Goal: Task Accomplishment & Management: Manage account settings

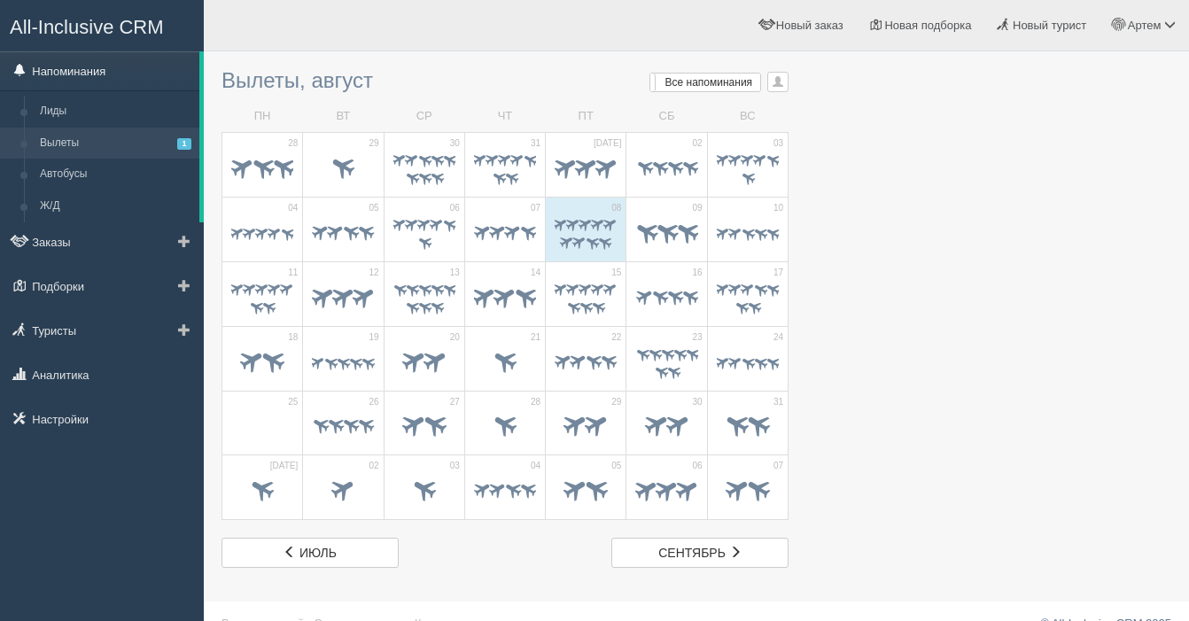
click at [104, 71] on link "Напоминания" at bounding box center [99, 70] width 199 height 39
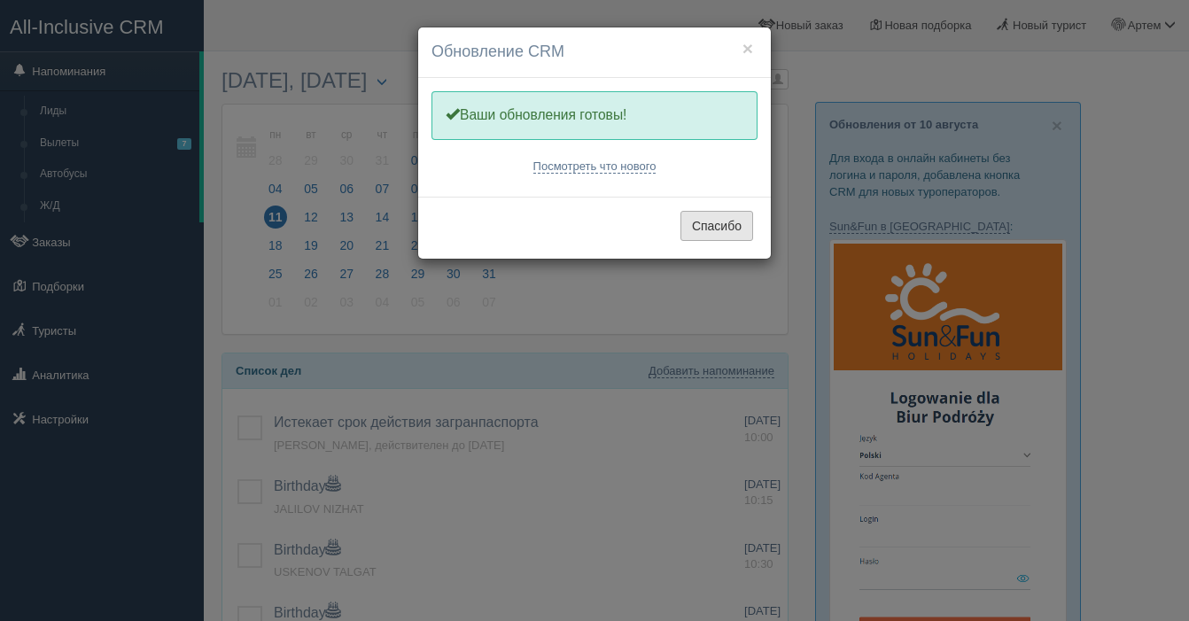
click at [726, 227] on button "Спасибо" at bounding box center [716, 226] width 73 height 30
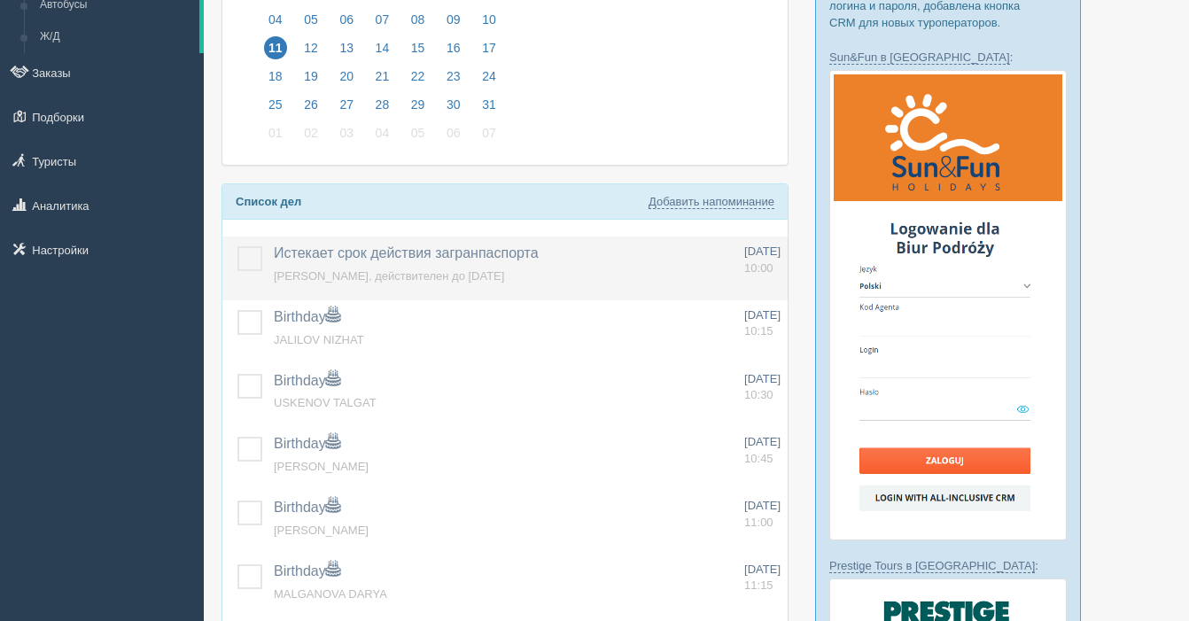
scroll to position [171, 0]
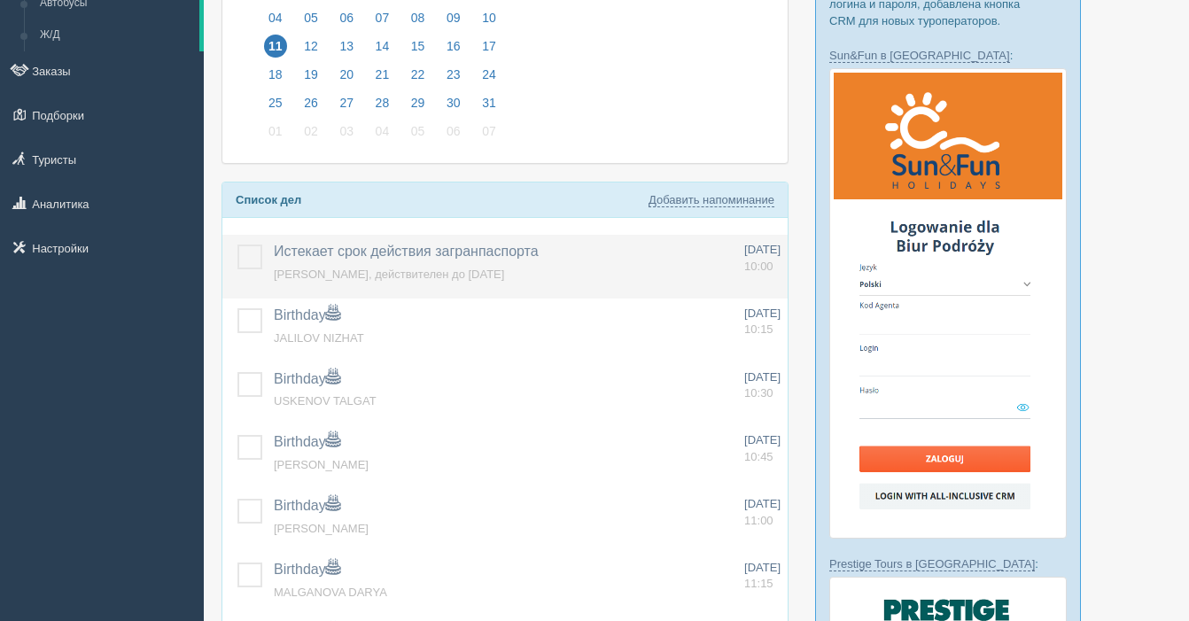
click at [237, 244] on label at bounding box center [237, 244] width 0 height 0
click at [0, 0] on input "checkbox" at bounding box center [0, 0] width 0 height 0
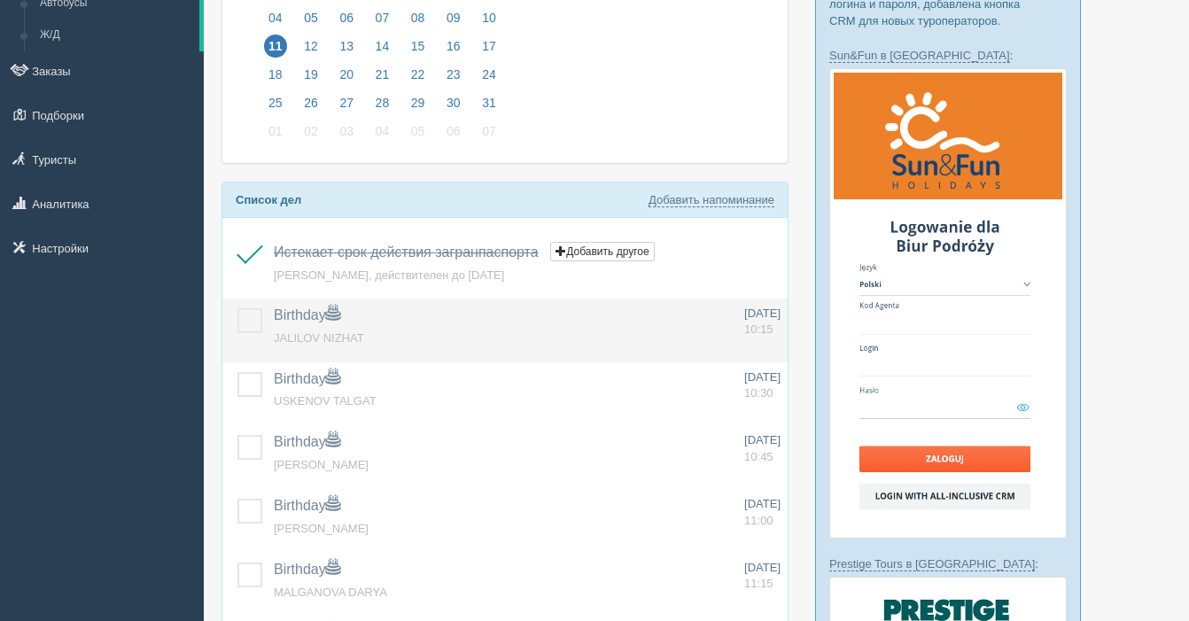
drag, startPoint x: 241, startPoint y: 315, endPoint x: 274, endPoint y: 337, distance: 39.1
click at [237, 308] on label at bounding box center [237, 308] width 0 height 0
click at [0, 0] on input "checkbox" at bounding box center [0, 0] width 0 height 0
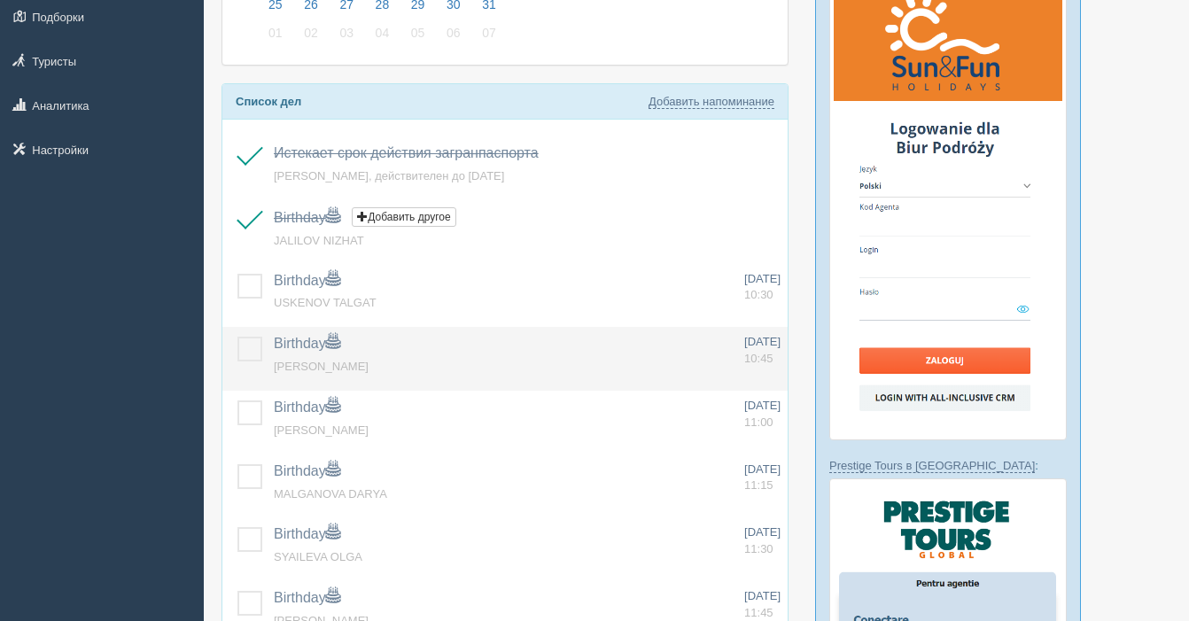
scroll to position [326, 0]
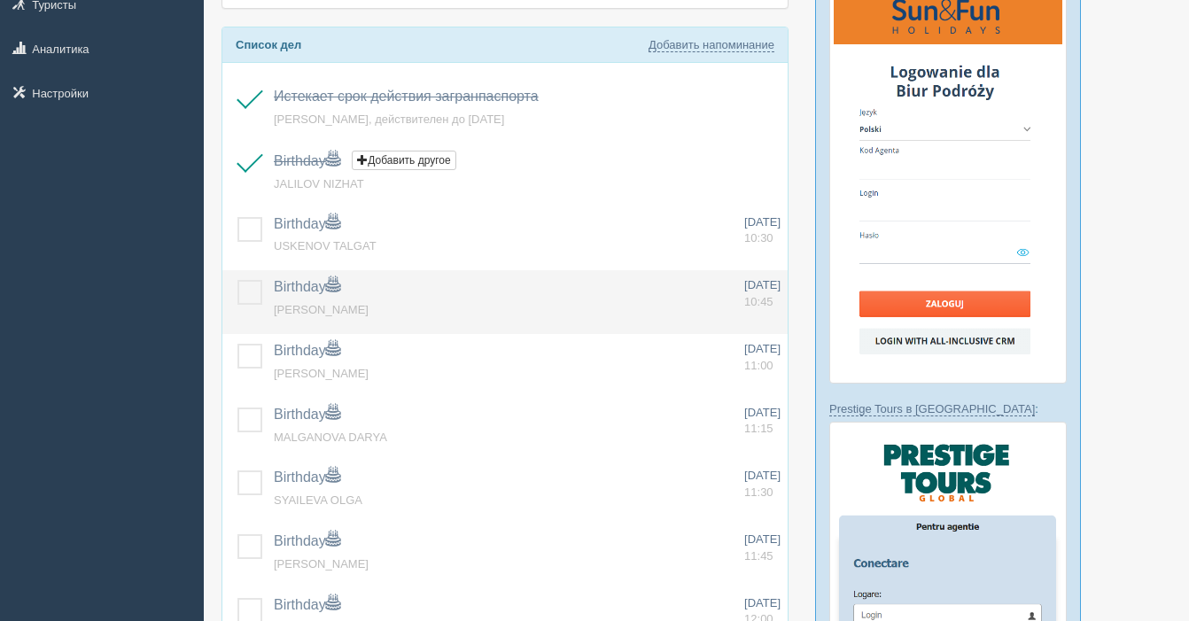
drag, startPoint x: 249, startPoint y: 289, endPoint x: 250, endPoint y: 306, distance: 17.7
click at [237, 280] on label at bounding box center [237, 280] width 0 height 0
click at [0, 0] on input "checkbox" at bounding box center [0, 0] width 0 height 0
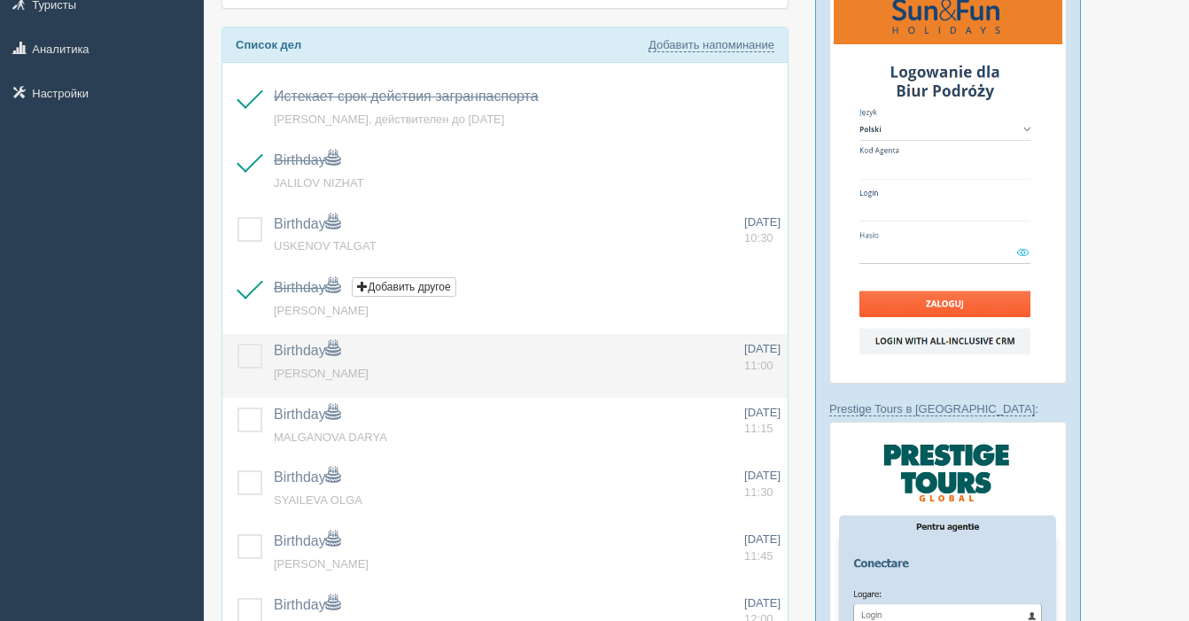
click at [237, 344] on label at bounding box center [237, 344] width 0 height 0
click at [0, 0] on input "checkbox" at bounding box center [0, 0] width 0 height 0
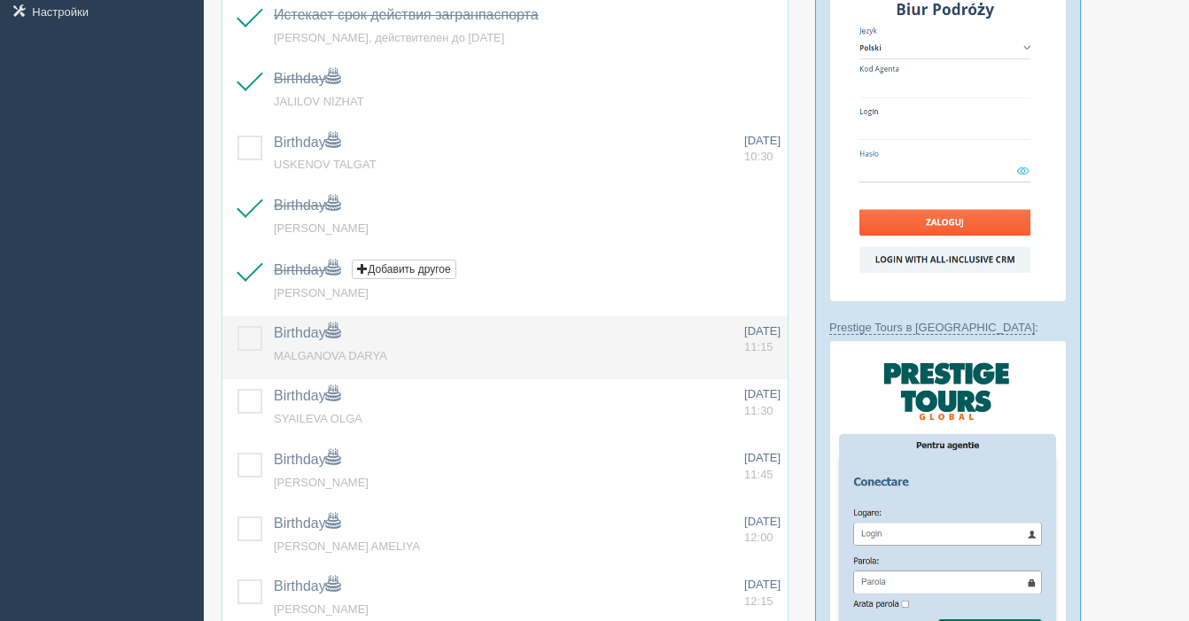
click at [237, 326] on label at bounding box center [237, 326] width 0 height 0
click at [0, 0] on input "checkbox" at bounding box center [0, 0] width 0 height 0
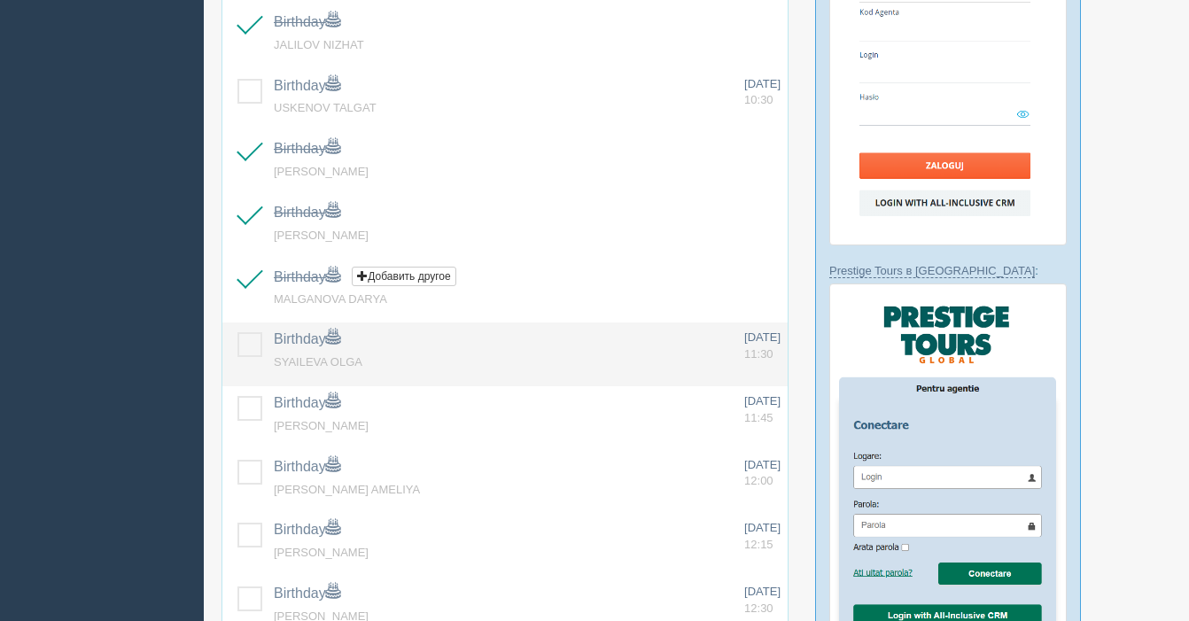
click at [237, 332] on label at bounding box center [237, 332] width 0 height 0
click at [0, 0] on input "checkbox" at bounding box center [0, 0] width 0 height 0
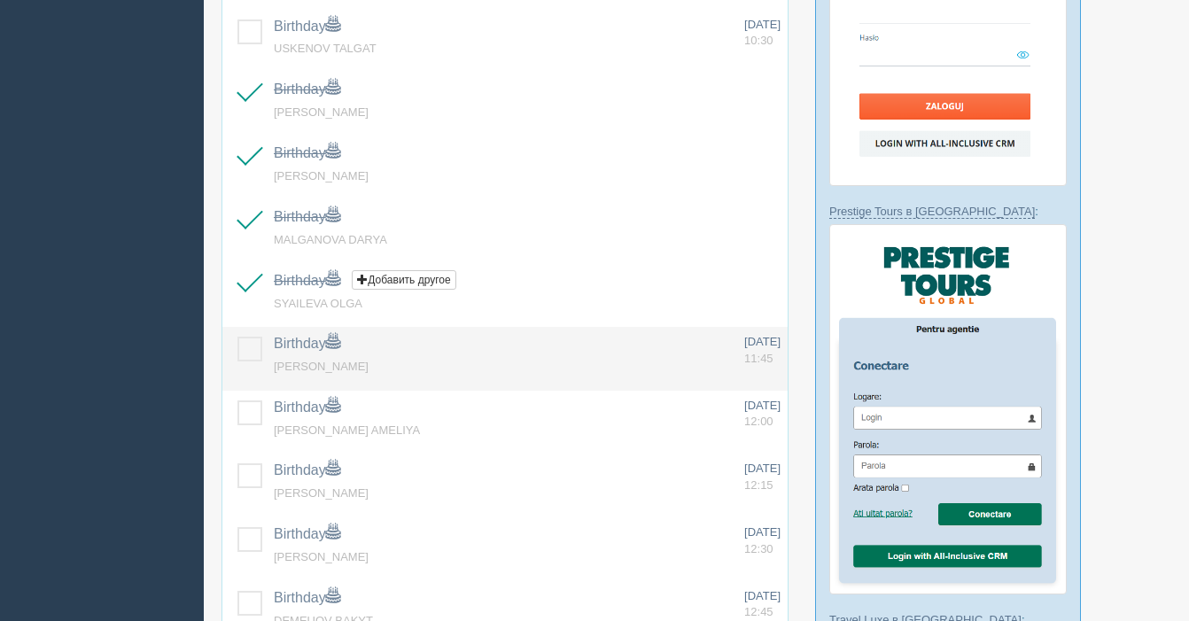
click at [237, 337] on label at bounding box center [237, 337] width 0 height 0
click at [0, 0] on input "checkbox" at bounding box center [0, 0] width 0 height 0
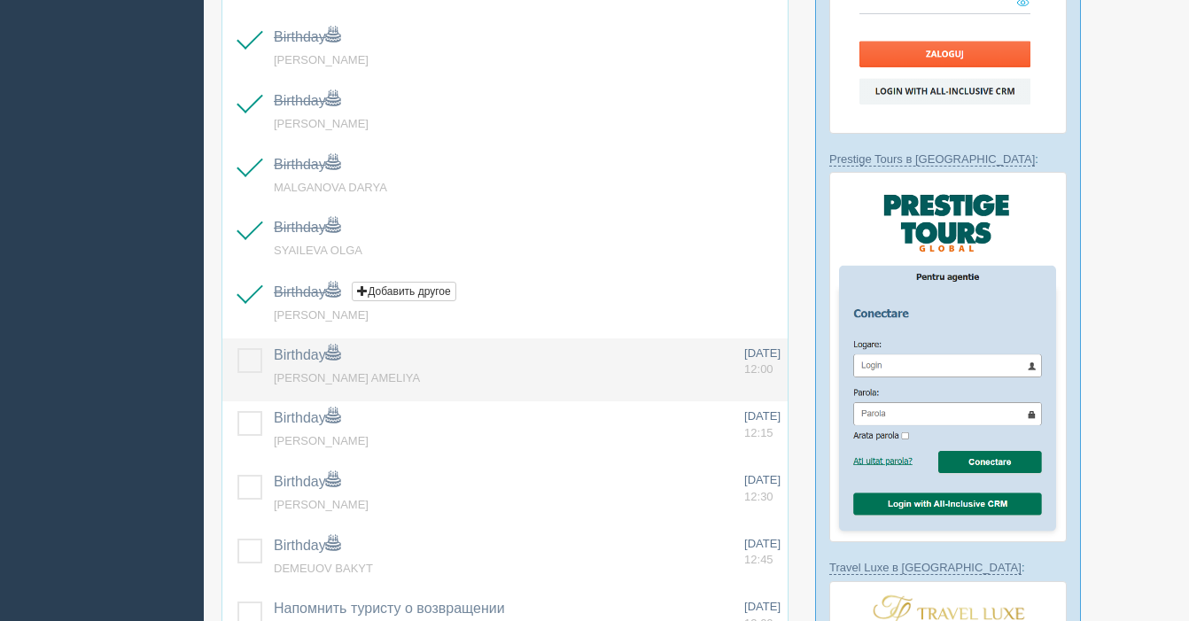
click at [237, 348] on label at bounding box center [237, 348] width 0 height 0
click at [0, 0] on input "checkbox" at bounding box center [0, 0] width 0 height 0
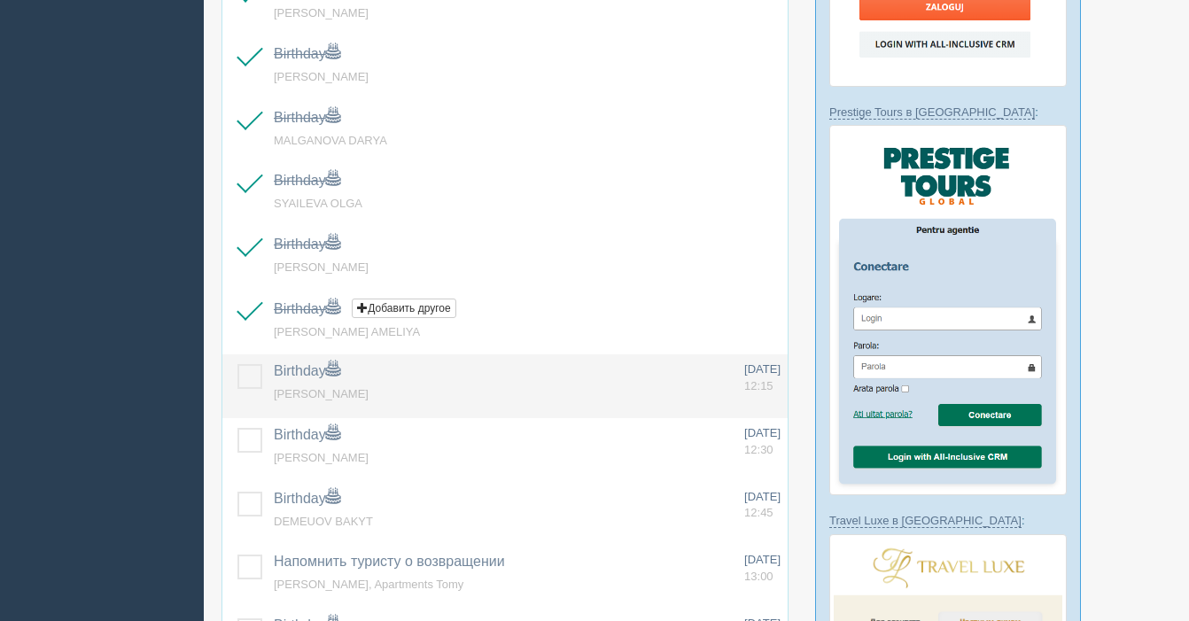
click at [237, 364] on label at bounding box center [237, 364] width 0 height 0
click at [0, 0] on input "checkbox" at bounding box center [0, 0] width 0 height 0
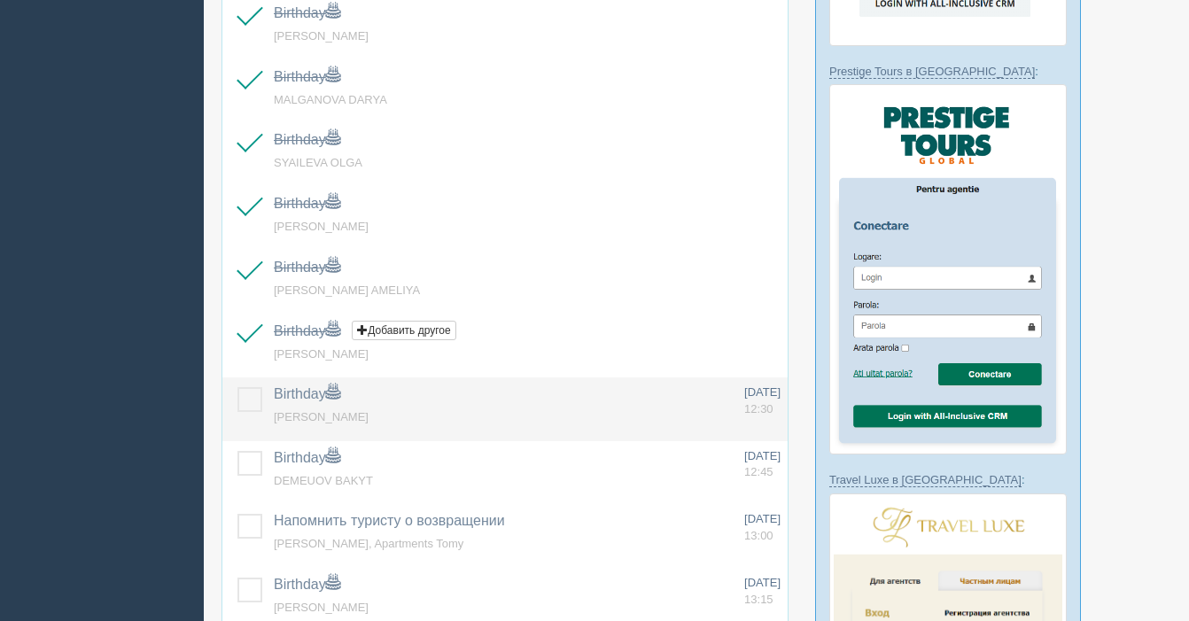
scroll to position [667, 0]
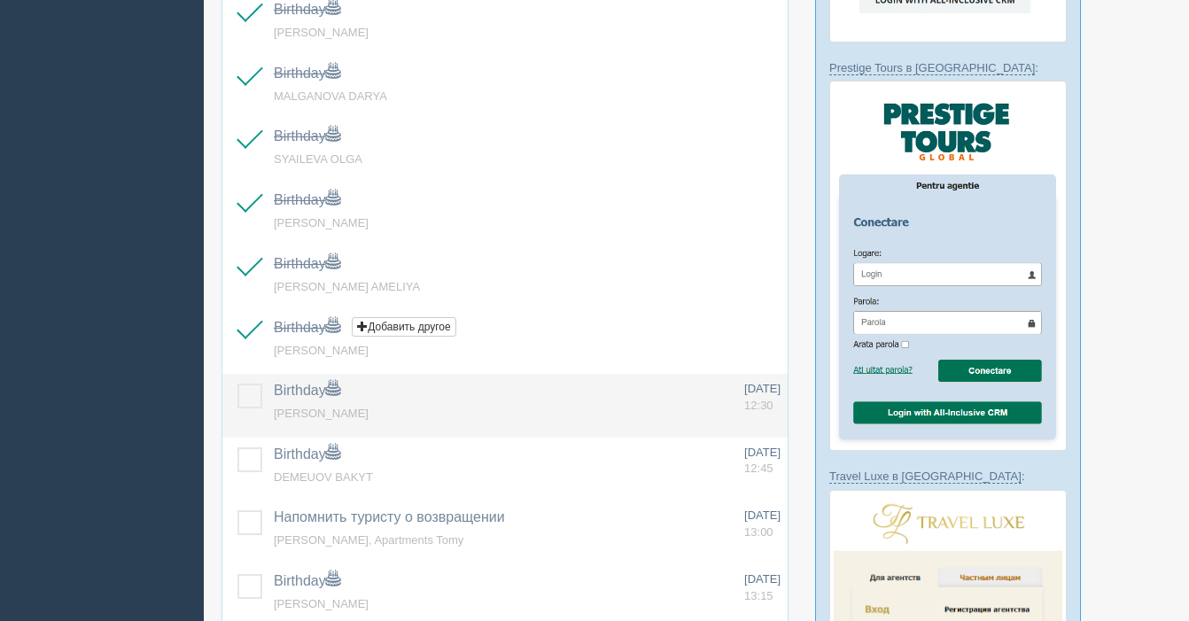
drag, startPoint x: 248, startPoint y: 397, endPoint x: 244, endPoint y: 431, distance: 34.7
click at [237, 383] on label at bounding box center [237, 383] width 0 height 0
click at [0, 0] on input "checkbox" at bounding box center [0, 0] width 0 height 0
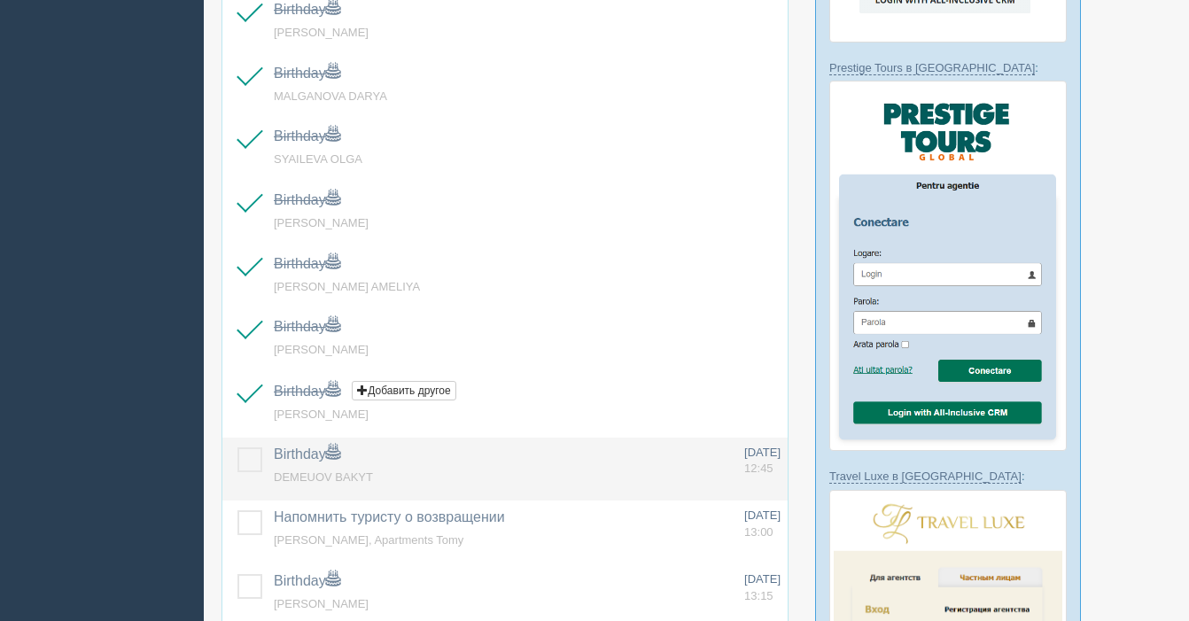
click at [237, 447] on label at bounding box center [237, 447] width 0 height 0
click at [0, 0] on input "checkbox" at bounding box center [0, 0] width 0 height 0
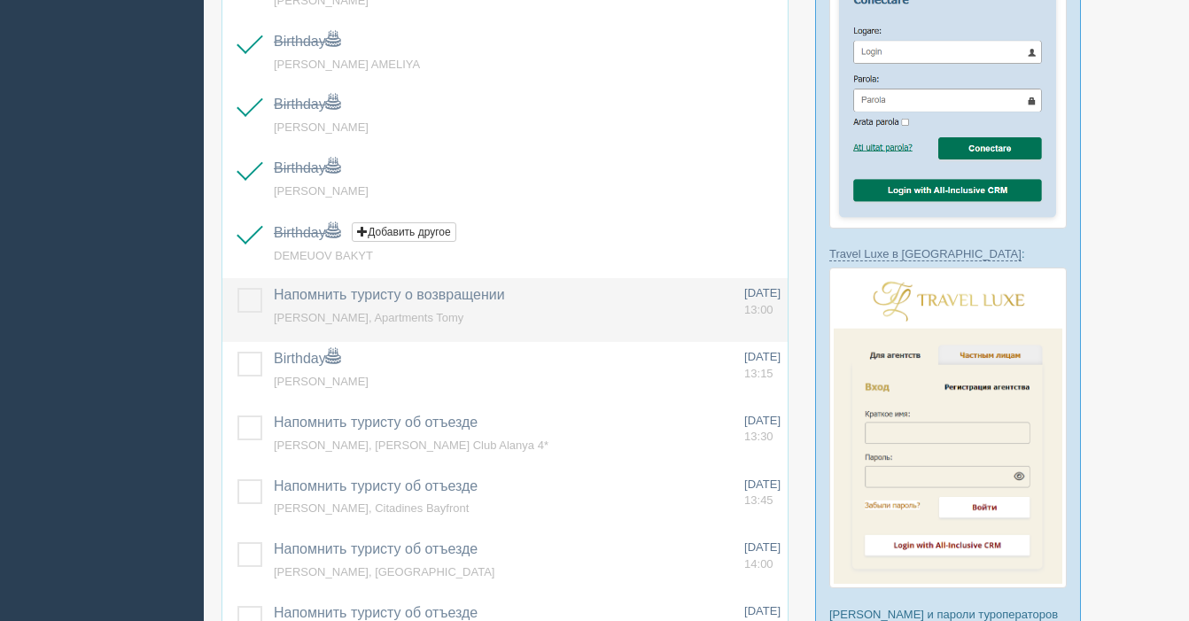
scroll to position [891, 0]
click at [237, 286] on label at bounding box center [237, 286] width 0 height 0
click at [0, 0] on input "checkbox" at bounding box center [0, 0] width 0 height 0
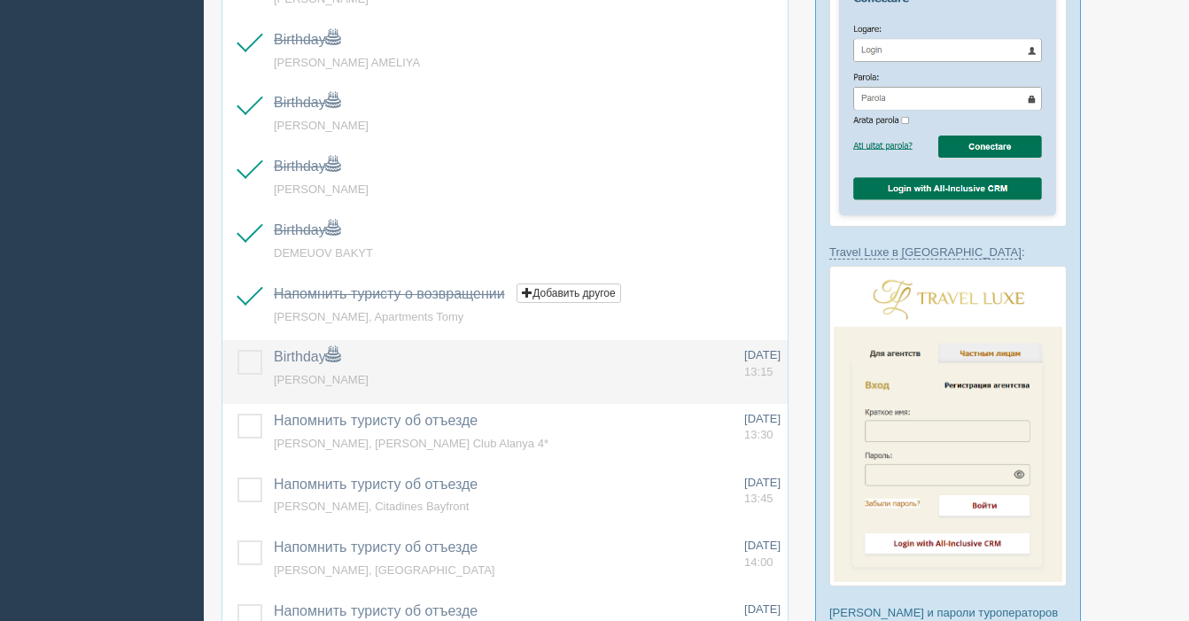
click at [237, 350] on label at bounding box center [237, 350] width 0 height 0
click at [0, 0] on input "checkbox" at bounding box center [0, 0] width 0 height 0
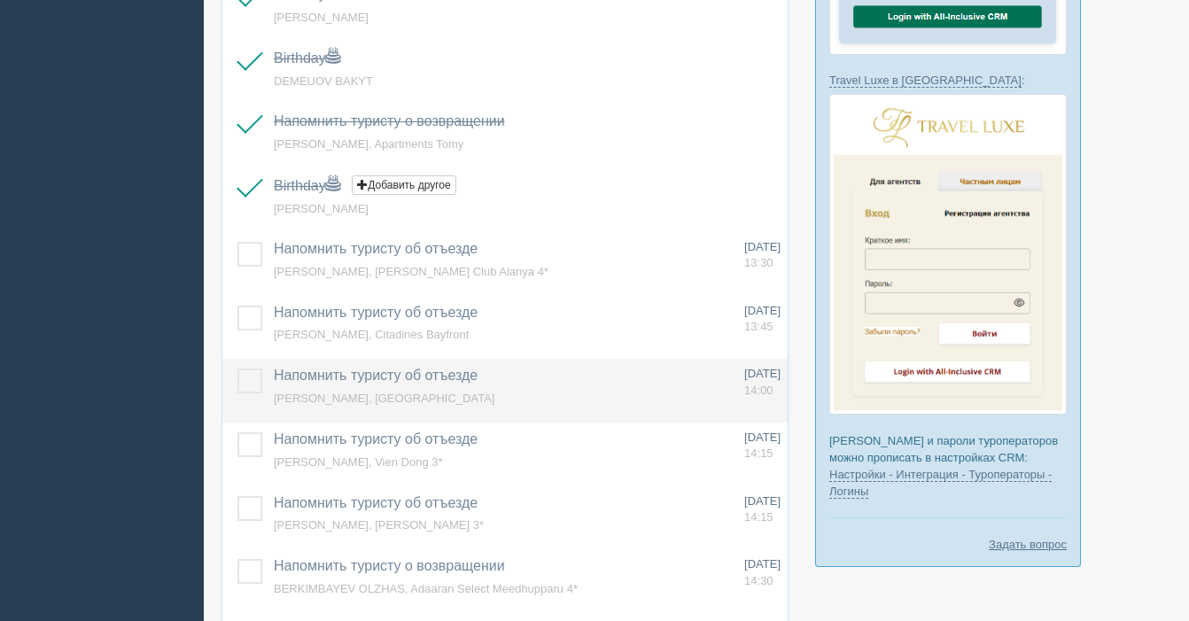
scroll to position [1067, 0]
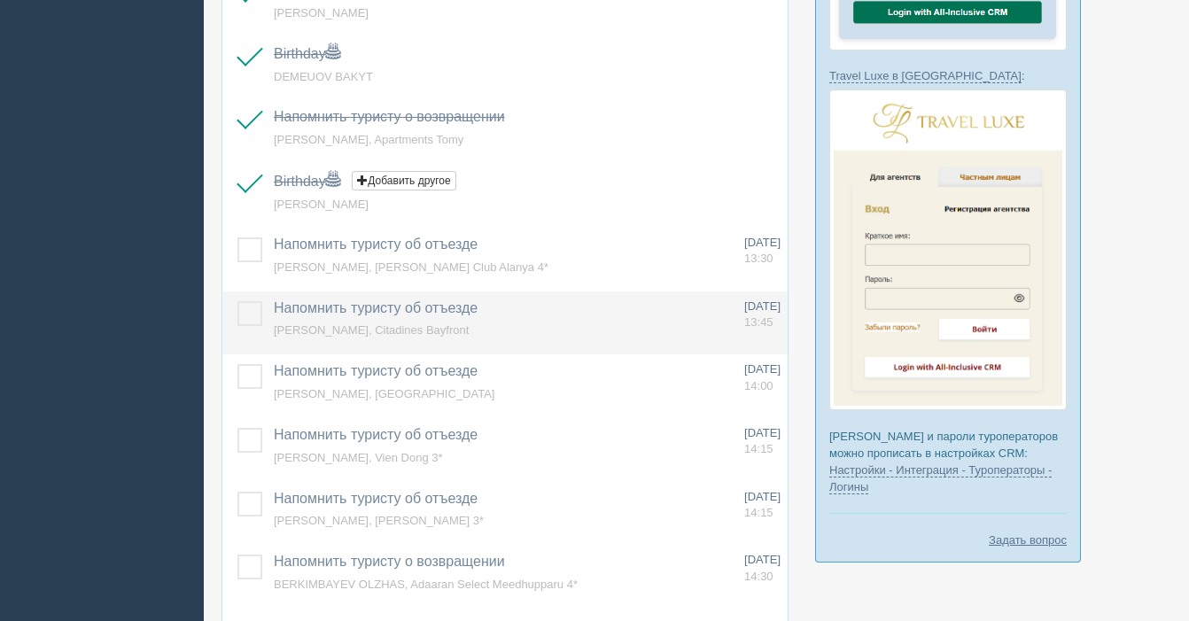
click at [237, 301] on label at bounding box center [237, 301] width 0 height 0
click at [0, 0] on input "checkbox" at bounding box center [0, 0] width 0 height 0
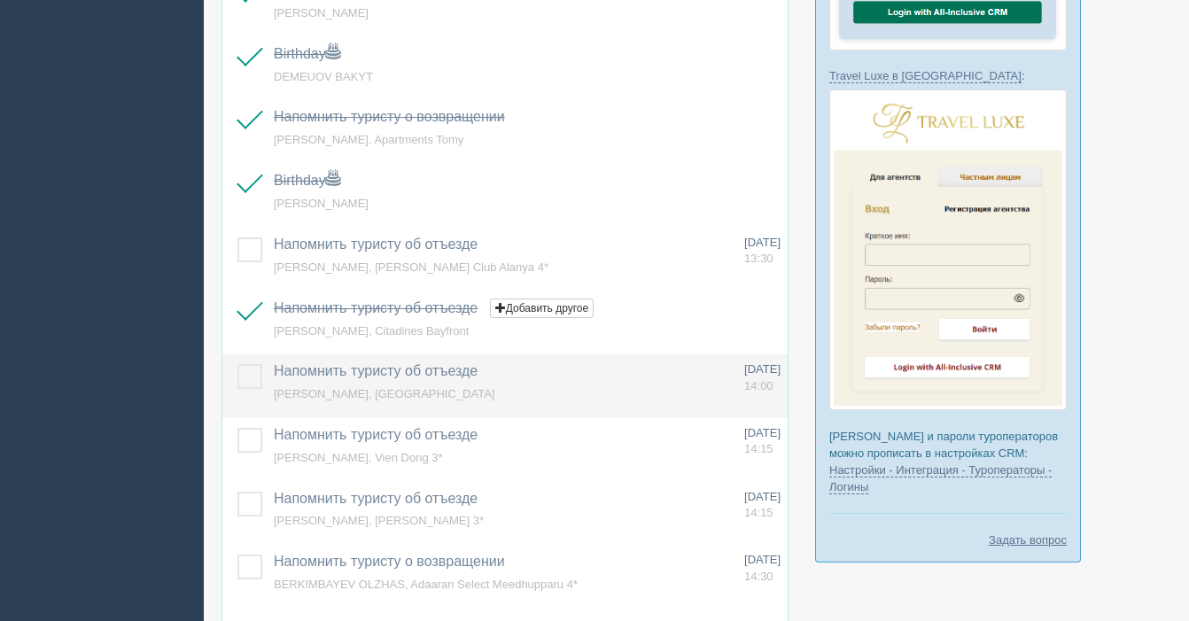
click at [237, 364] on label at bounding box center [237, 364] width 0 height 0
click at [0, 0] on input "checkbox" at bounding box center [0, 0] width 0 height 0
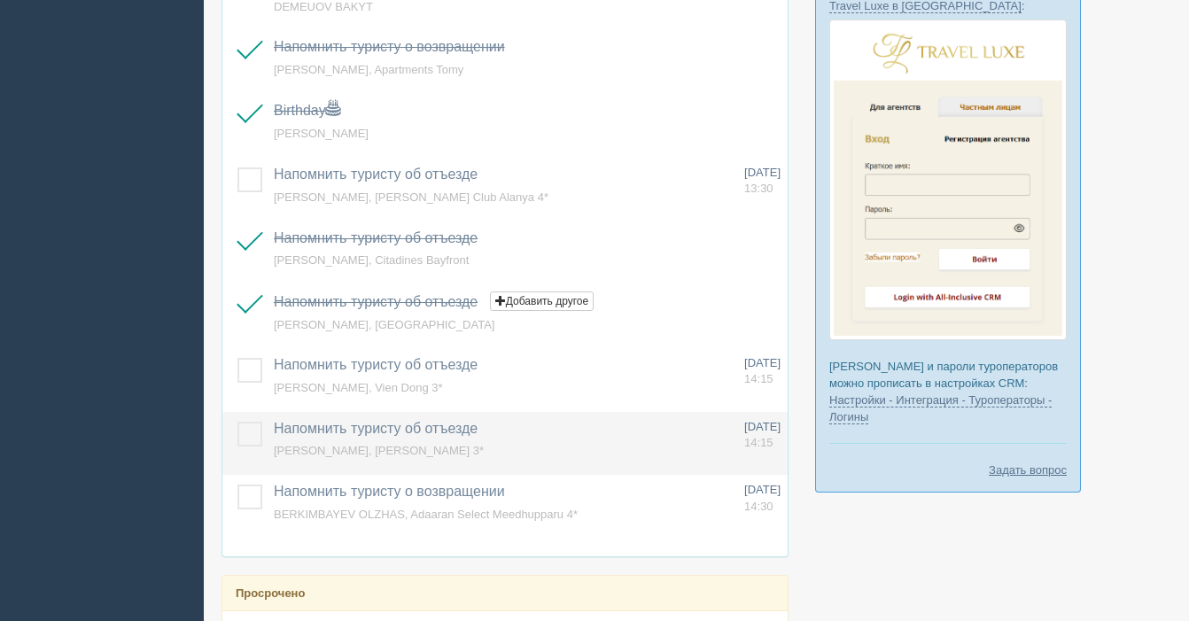
scroll to position [1138, 0]
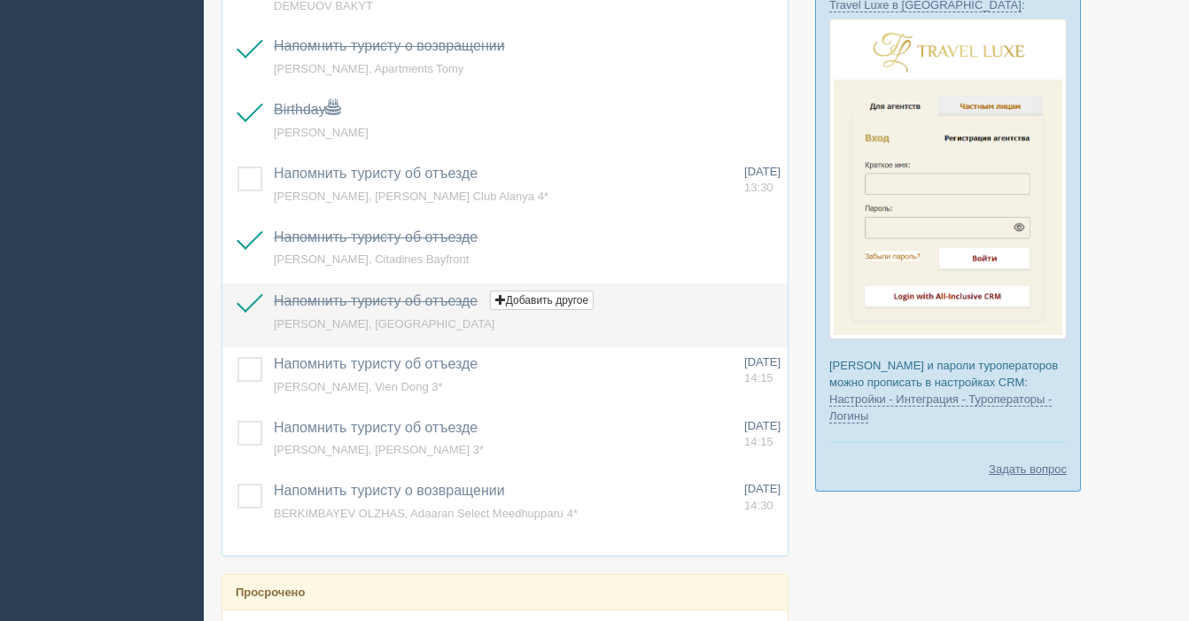
click at [237, 293] on label at bounding box center [237, 293] width 0 height 0
click at [0, 0] on input "checkbox" at bounding box center [0, 0] width 0 height 0
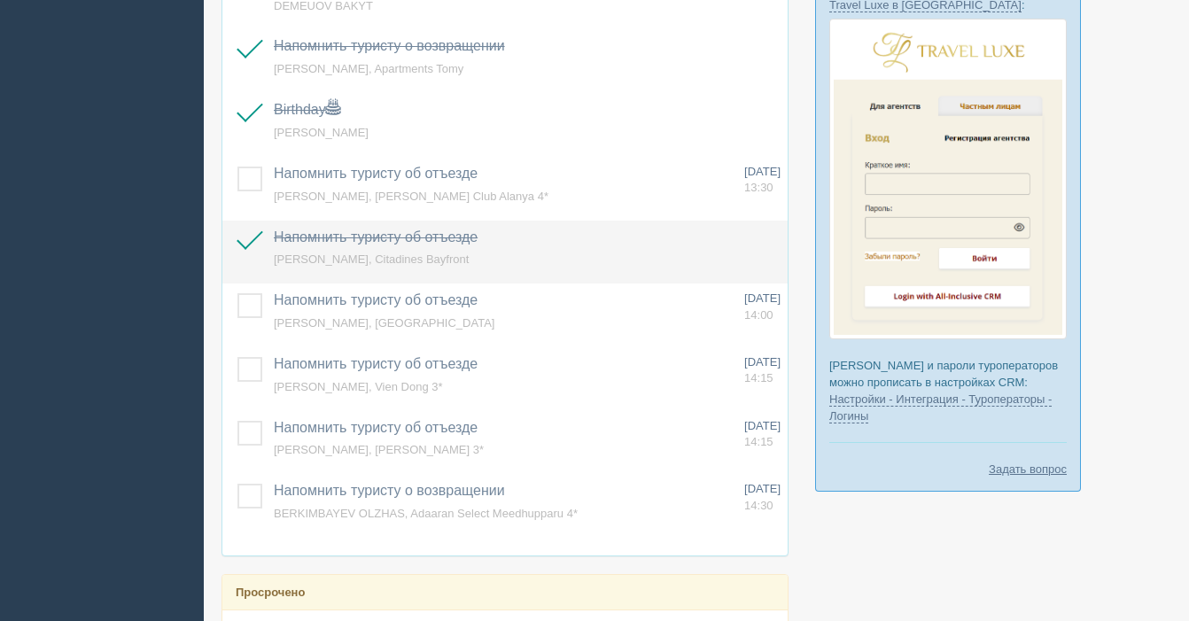
click at [237, 230] on label at bounding box center [237, 230] width 0 height 0
click at [0, 0] on input "checkbox" at bounding box center [0, 0] width 0 height 0
click at [383, 263] on span "NASSONOVA YELENA, Citadines Bayfront" at bounding box center [371, 258] width 195 height 13
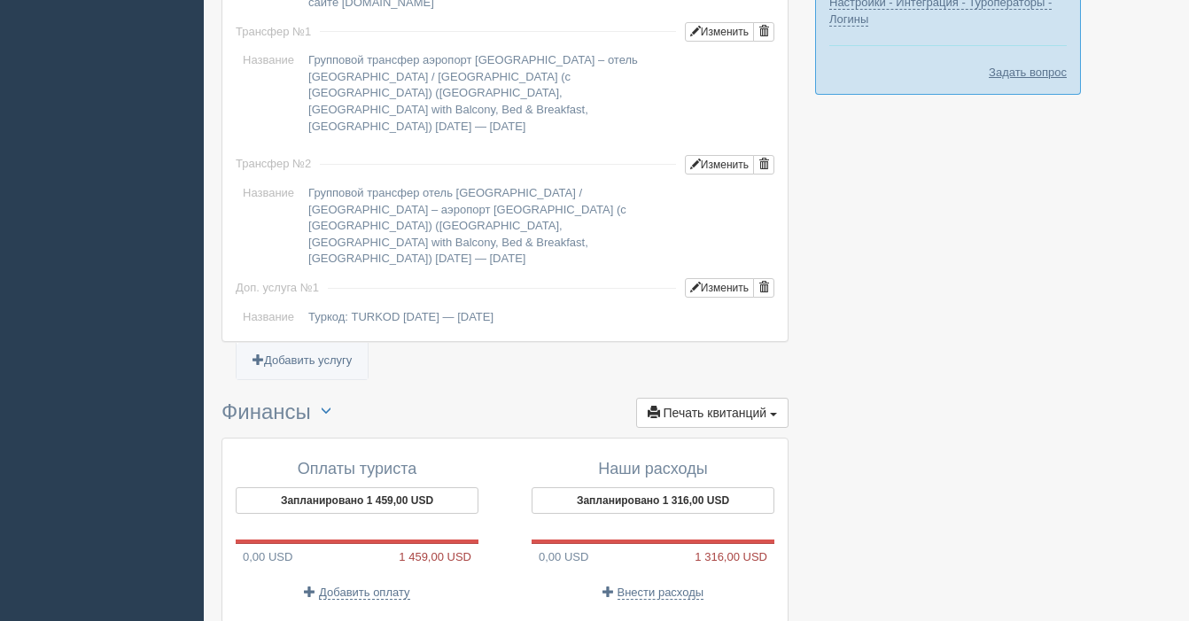
scroll to position [1624, 0]
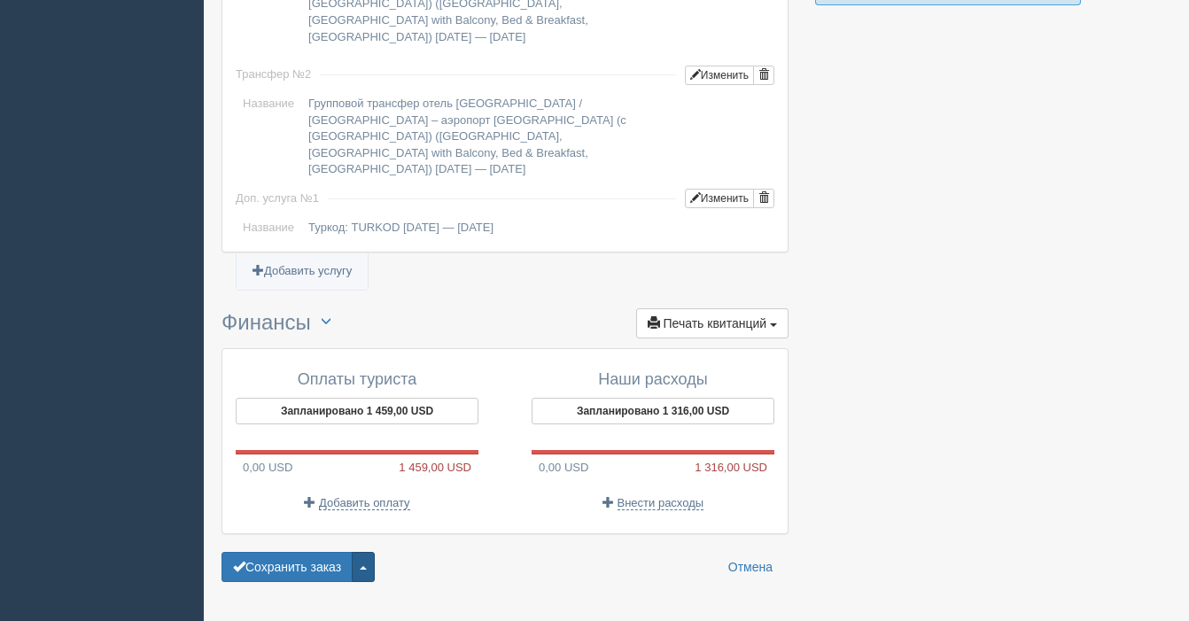
click at [370, 552] on button "button" at bounding box center [363, 567] width 23 height 30
click at [331, 520] on link "Удалить заказ" at bounding box center [297, 534] width 151 height 29
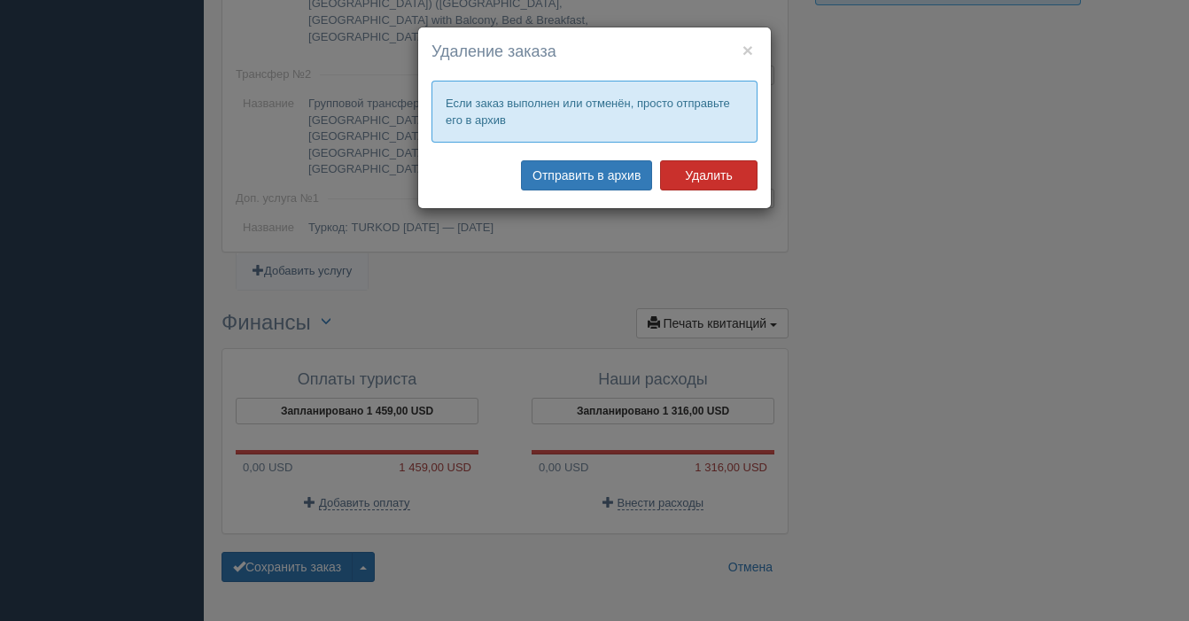
click at [709, 179] on button "Удалить" at bounding box center [708, 175] width 97 height 30
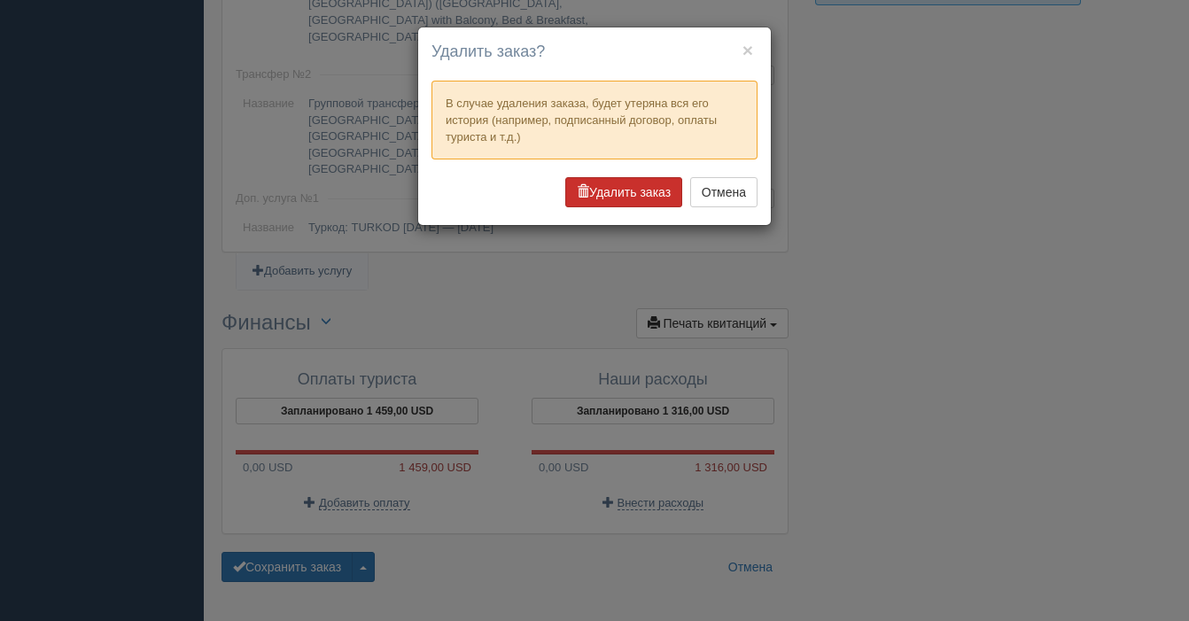
click at [609, 195] on button "Удалить заказ" at bounding box center [623, 192] width 117 height 30
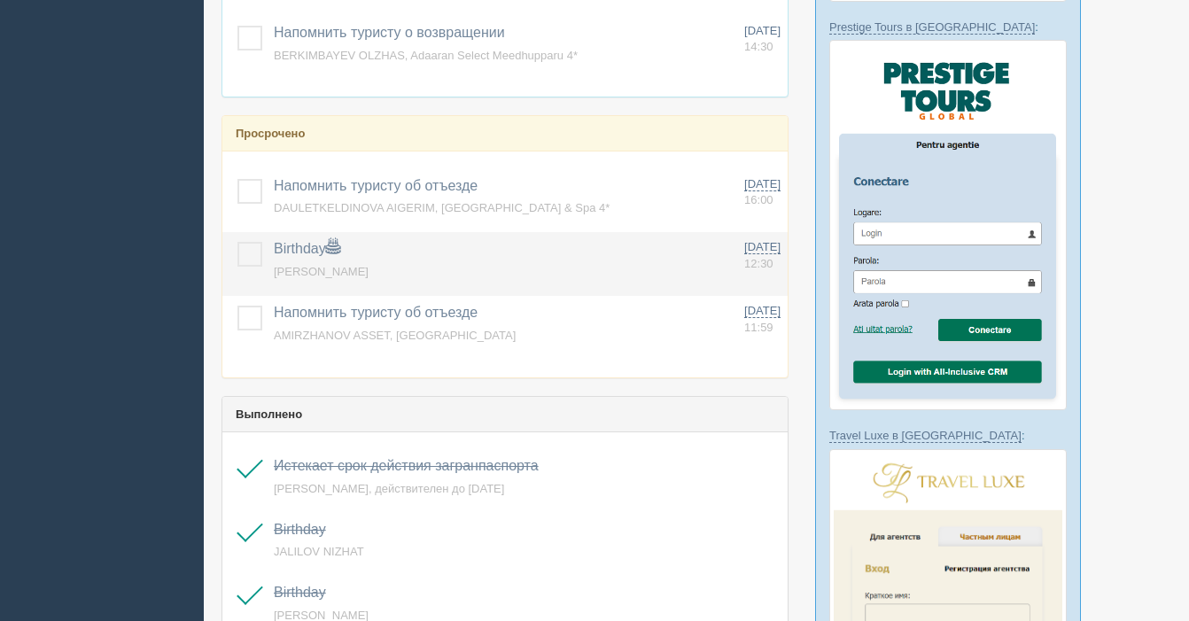
scroll to position [706, 0]
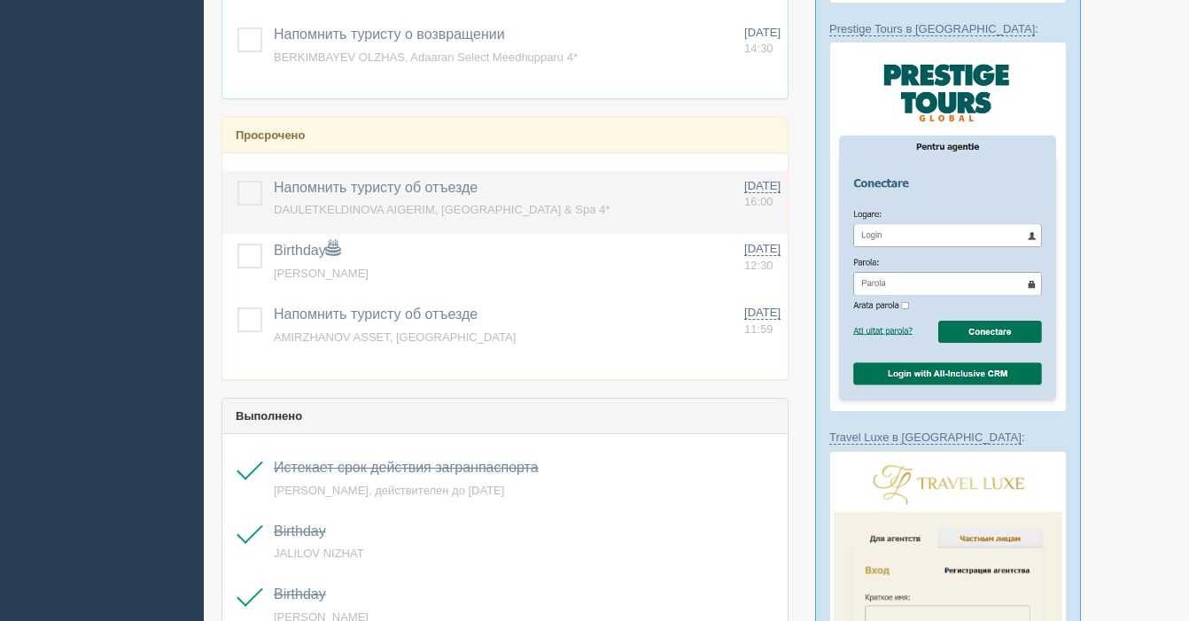
click at [237, 181] on label at bounding box center [237, 181] width 0 height 0
click at [0, 0] on input "checkbox" at bounding box center [0, 0] width 0 height 0
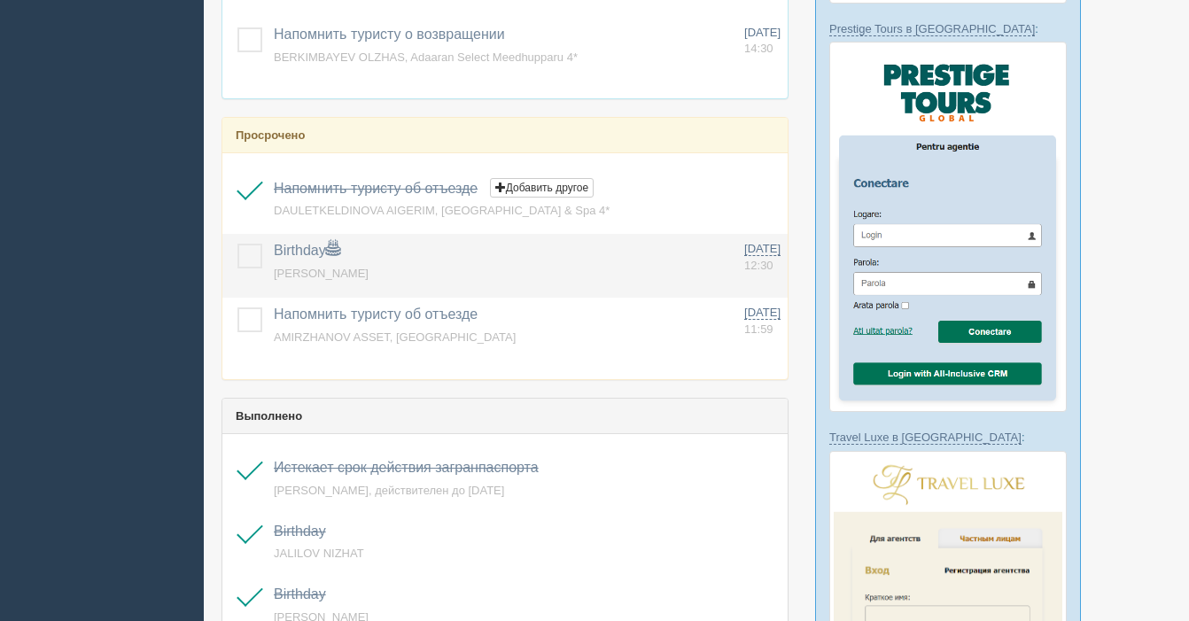
click at [237, 244] on label at bounding box center [237, 244] width 0 height 0
click at [0, 0] on input "checkbox" at bounding box center [0, 0] width 0 height 0
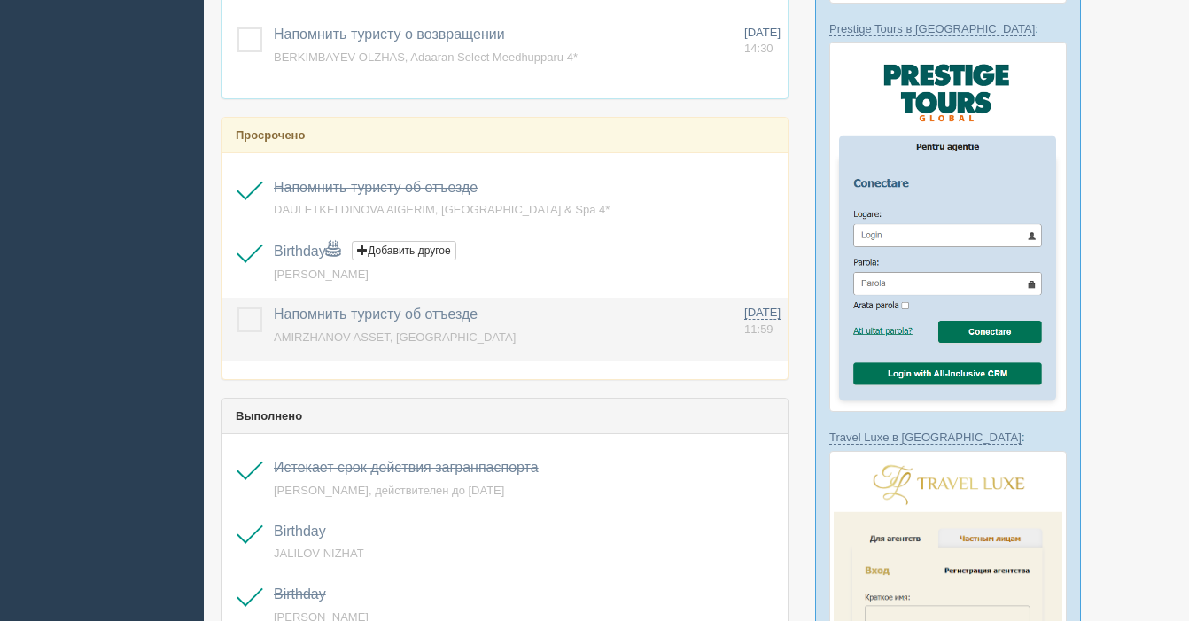
click at [237, 307] on label at bounding box center [237, 307] width 0 height 0
click at [0, 0] on input "checkbox" at bounding box center [0, 0] width 0 height 0
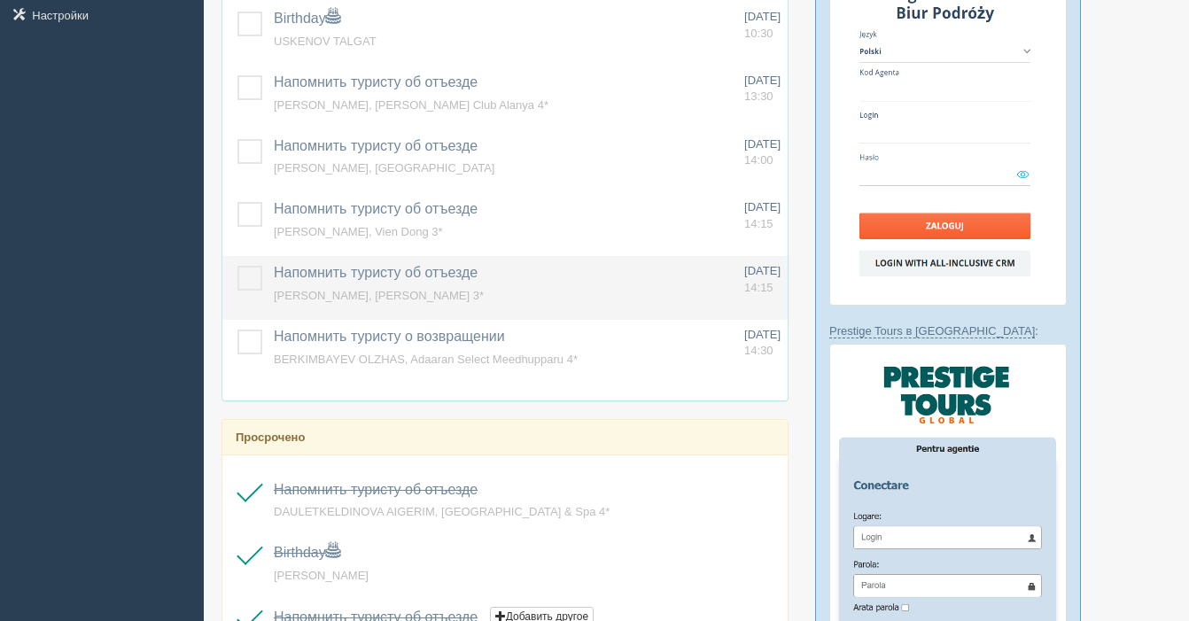
scroll to position [392, 0]
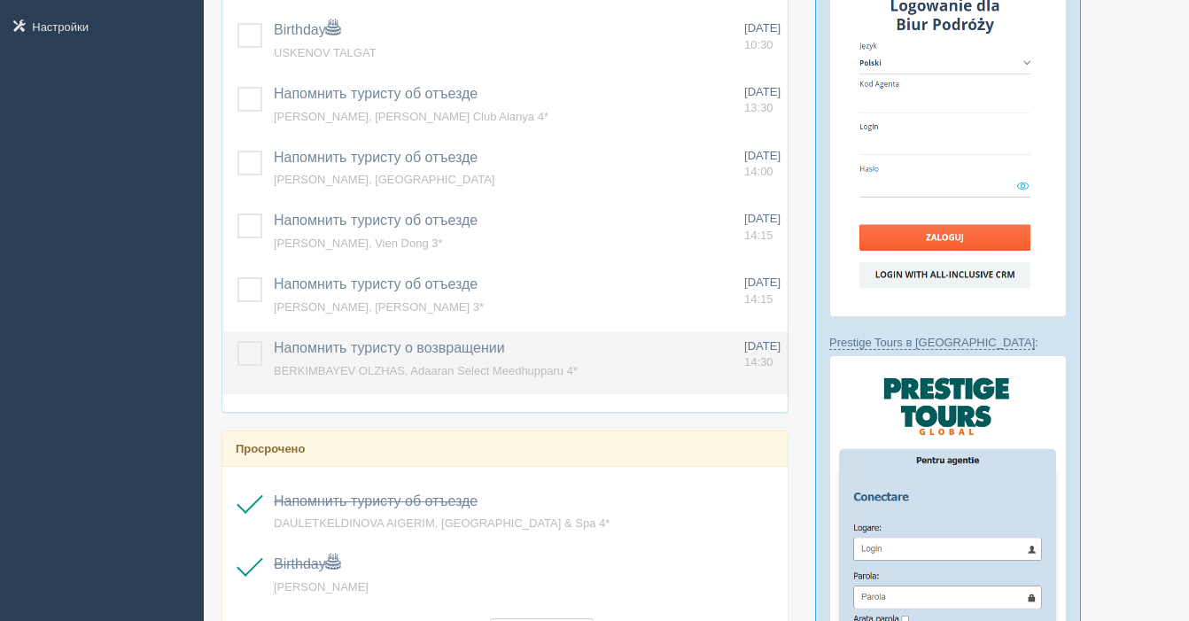
click at [237, 341] on label at bounding box center [237, 341] width 0 height 0
click at [0, 0] on input "checkbox" at bounding box center [0, 0] width 0 height 0
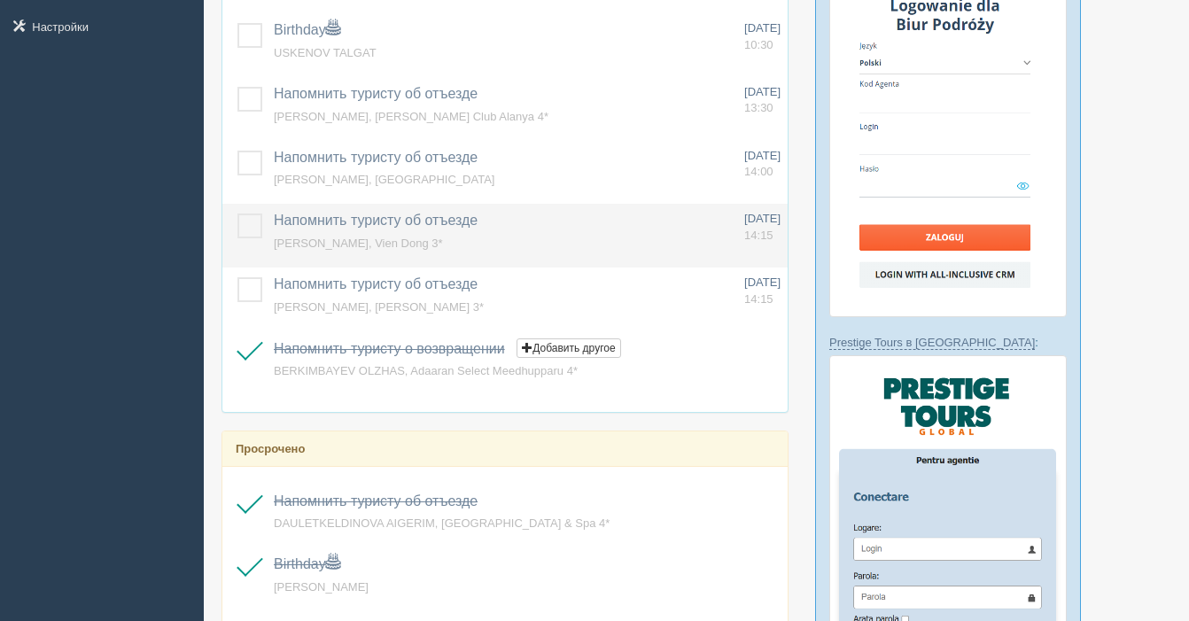
drag, startPoint x: 247, startPoint y: 295, endPoint x: 247, endPoint y: 258, distance: 37.2
click at [237, 277] on label at bounding box center [237, 277] width 0 height 0
click at [0, 0] on input "checkbox" at bounding box center [0, 0] width 0 height 0
click at [237, 213] on label at bounding box center [237, 213] width 0 height 0
click at [0, 0] on input "checkbox" at bounding box center [0, 0] width 0 height 0
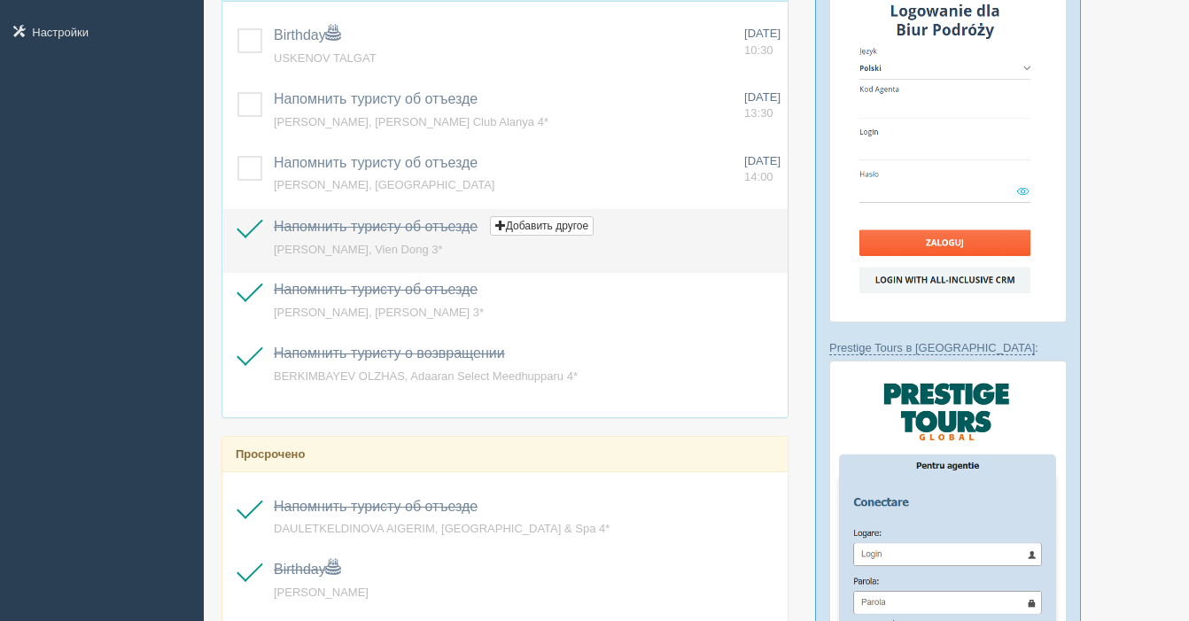
scroll to position [361, 0]
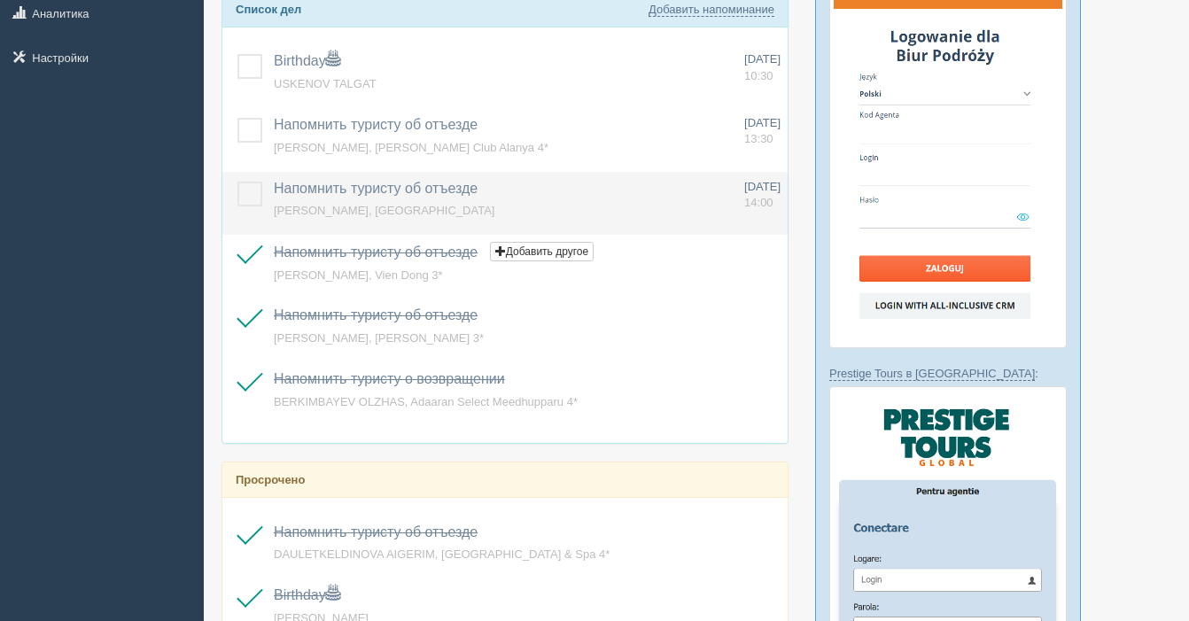
click at [427, 210] on span "VITKOVSKIY VYACHESLAV, Citadines Bayfront" at bounding box center [384, 210] width 221 height 13
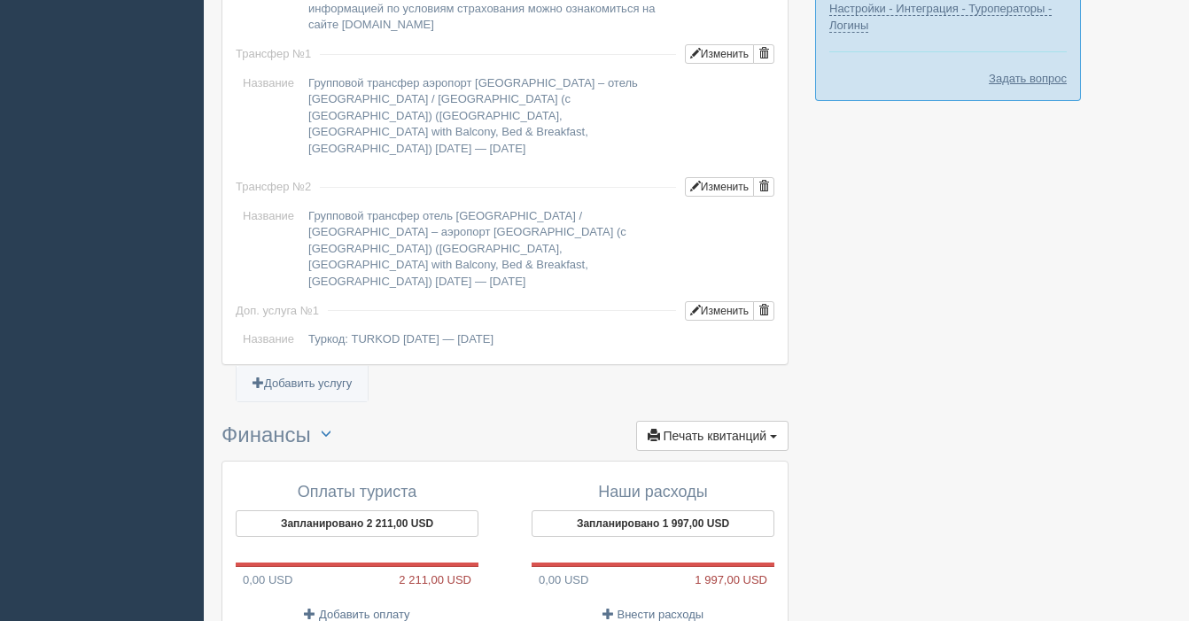
scroll to position [1640, 0]
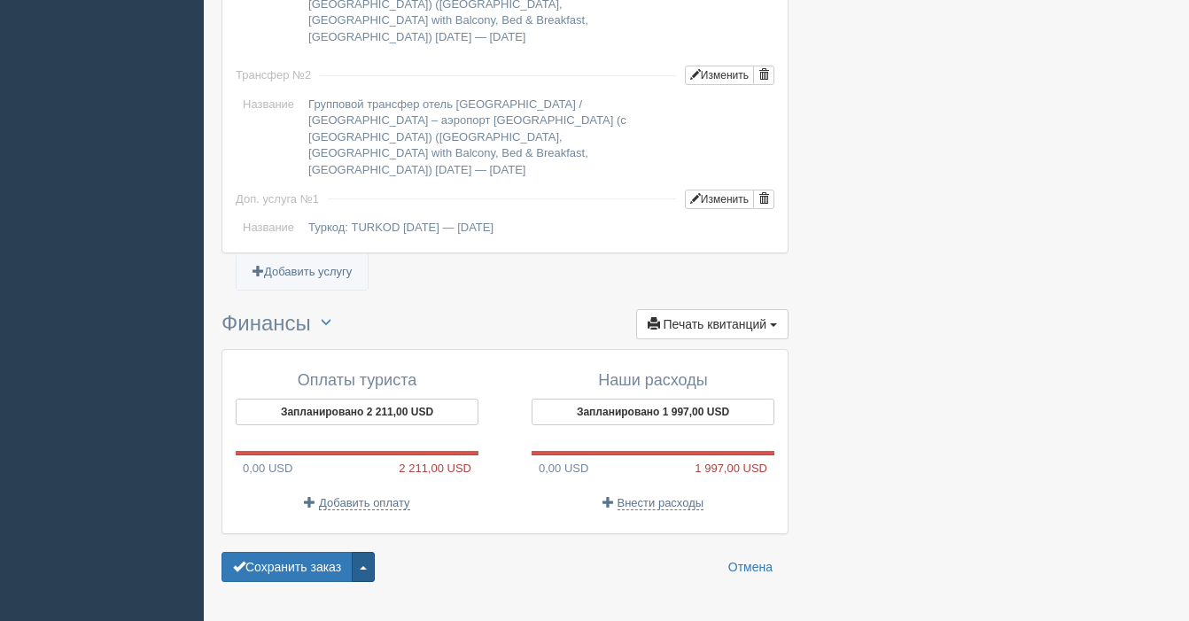
click at [367, 566] on span "button" at bounding box center [363, 568] width 7 height 4
click at [314, 520] on link "Удалить заказ" at bounding box center [297, 534] width 151 height 29
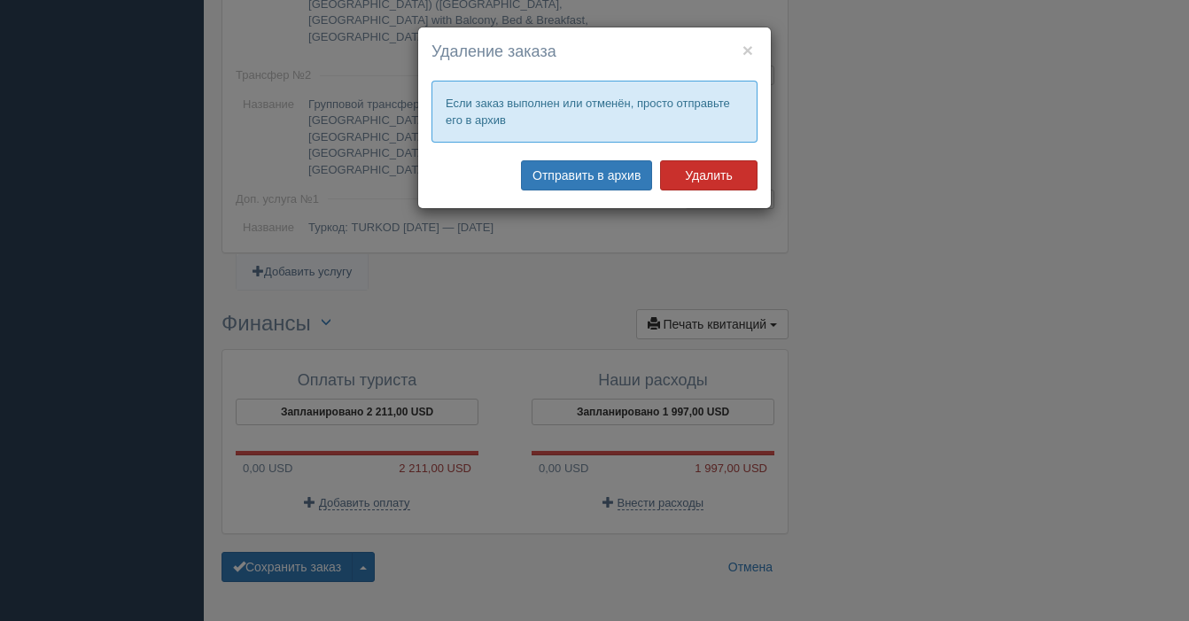
click at [689, 175] on button "Удалить" at bounding box center [708, 175] width 97 height 30
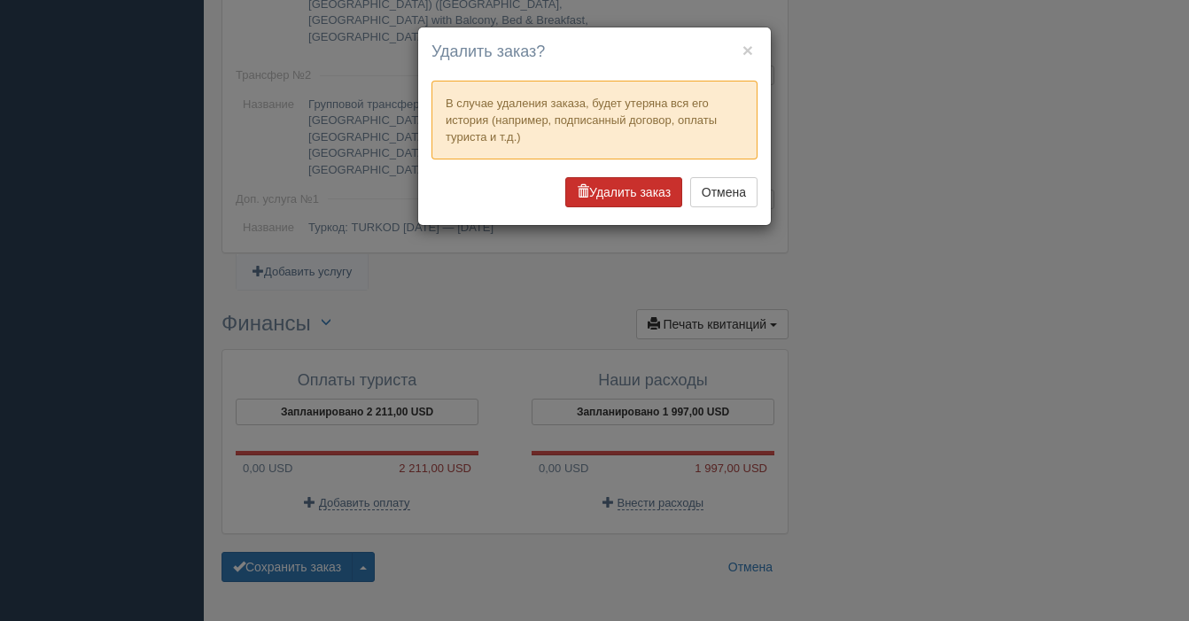
click at [624, 196] on button "Удалить заказ" at bounding box center [623, 192] width 117 height 30
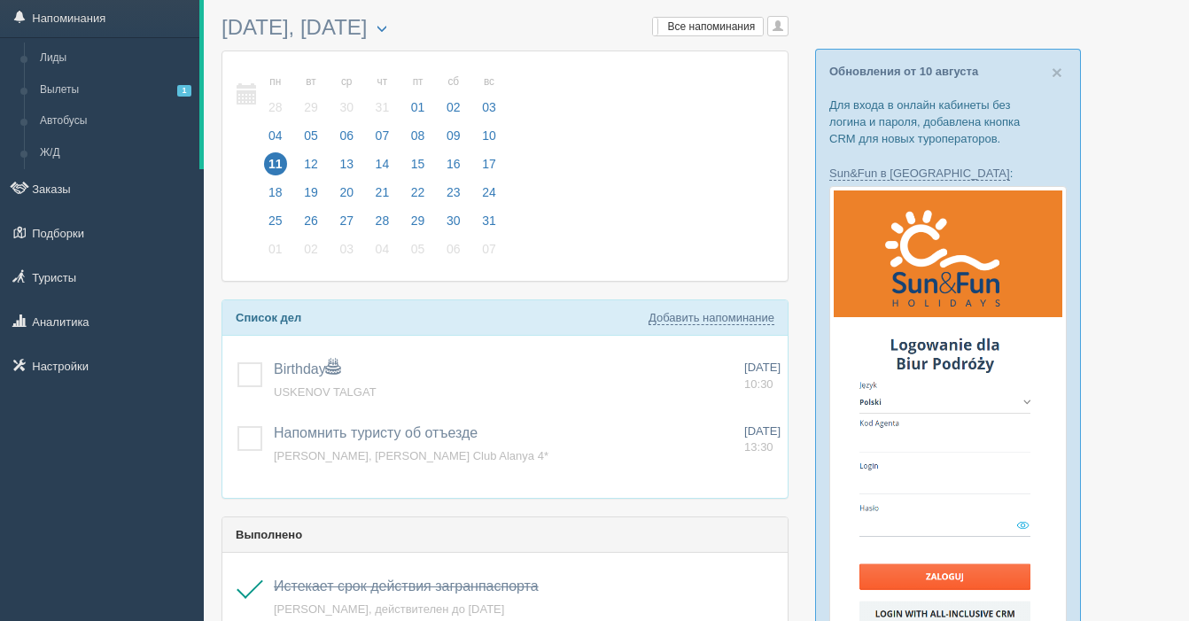
scroll to position [58, 0]
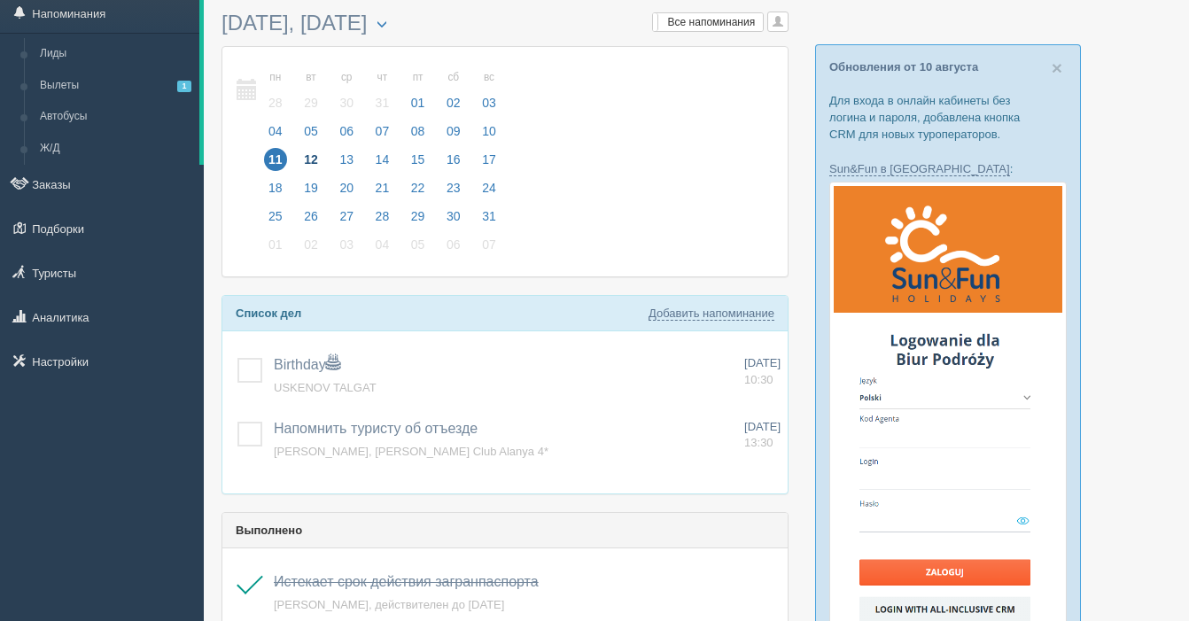
click at [306, 159] on span "12" at bounding box center [310, 159] width 23 height 23
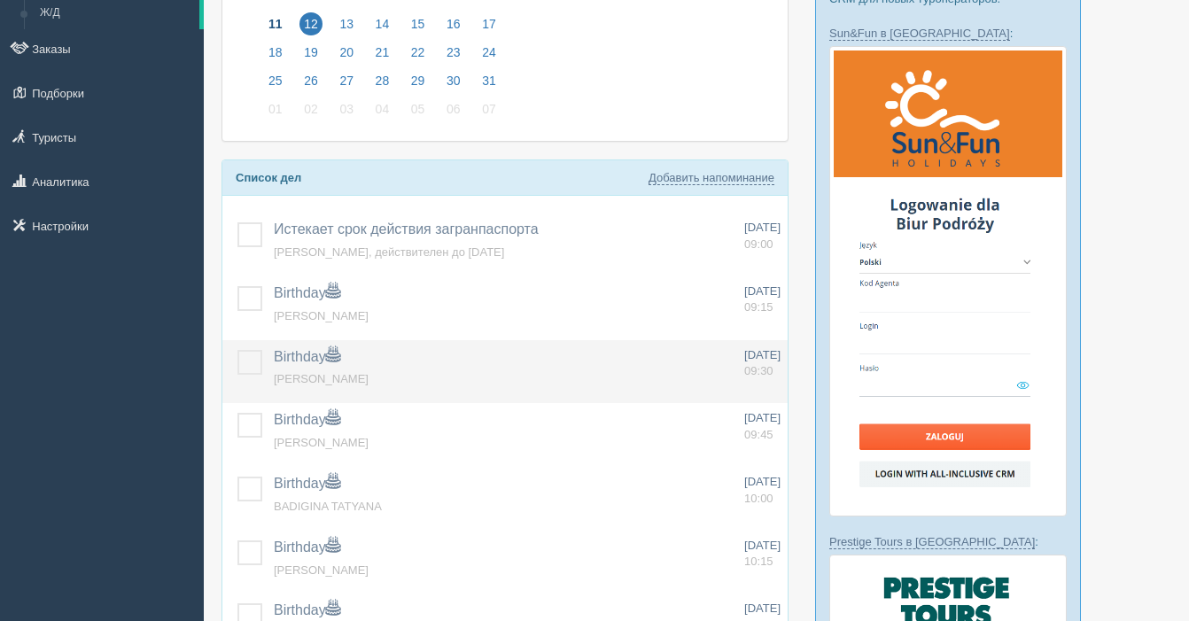
scroll to position [239, 0]
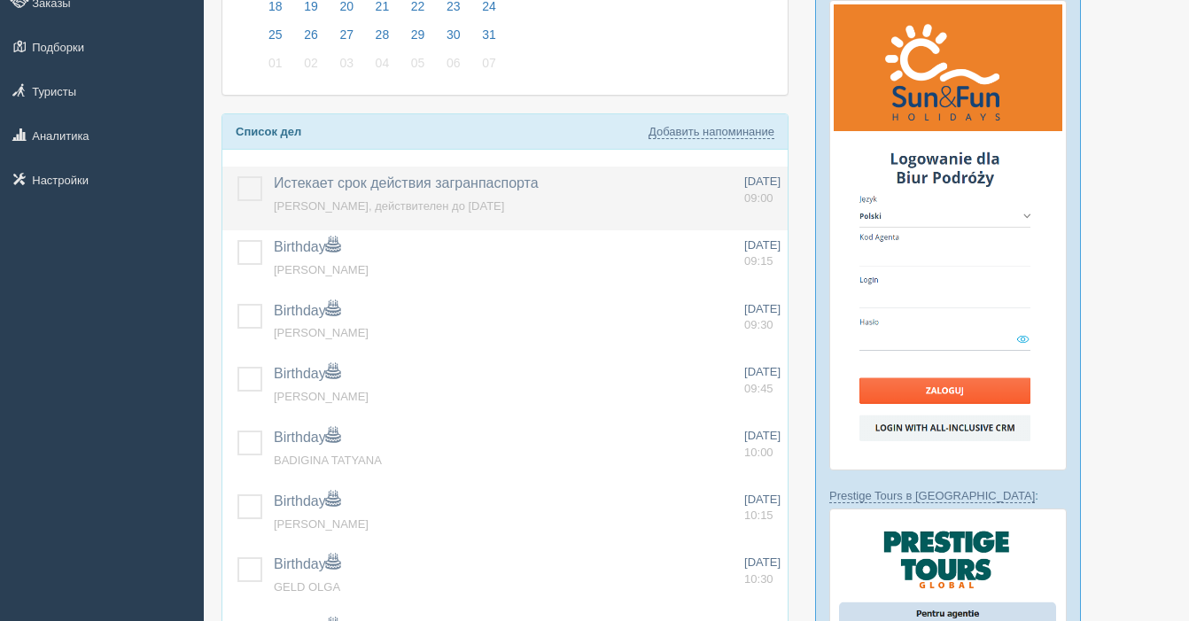
drag, startPoint x: 249, startPoint y: 194, endPoint x: 251, endPoint y: 207, distance: 13.4
click at [237, 176] on label at bounding box center [237, 176] width 0 height 0
click at [0, 0] on input "checkbox" at bounding box center [0, 0] width 0 height 0
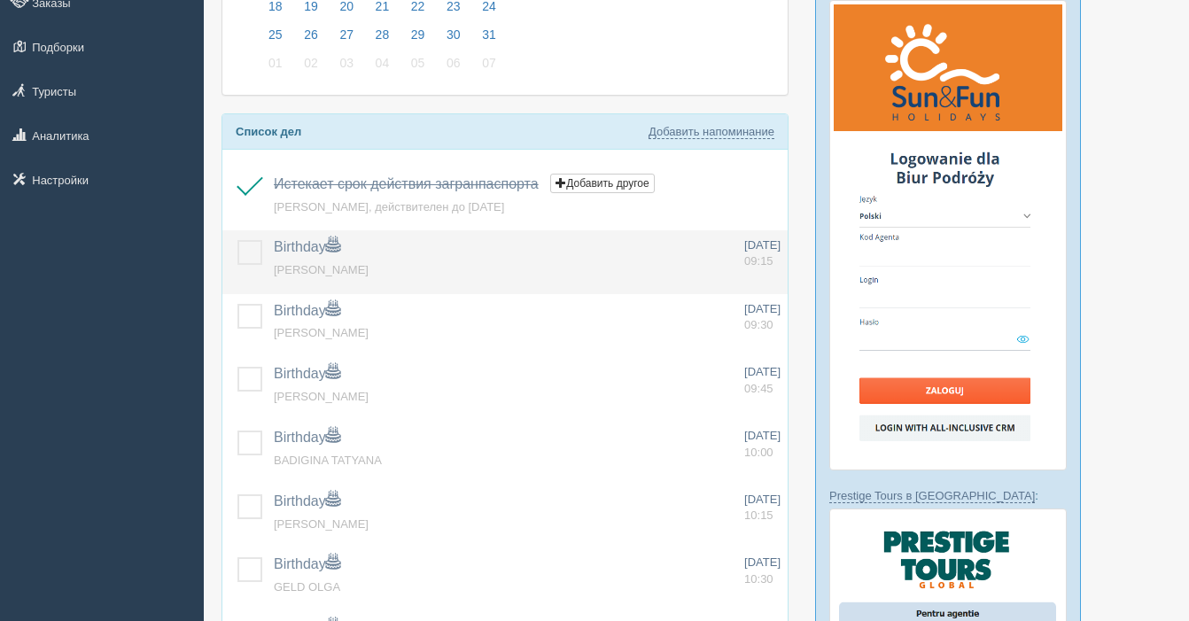
click at [237, 240] on label at bounding box center [237, 240] width 0 height 0
click at [0, 0] on input "checkbox" at bounding box center [0, 0] width 0 height 0
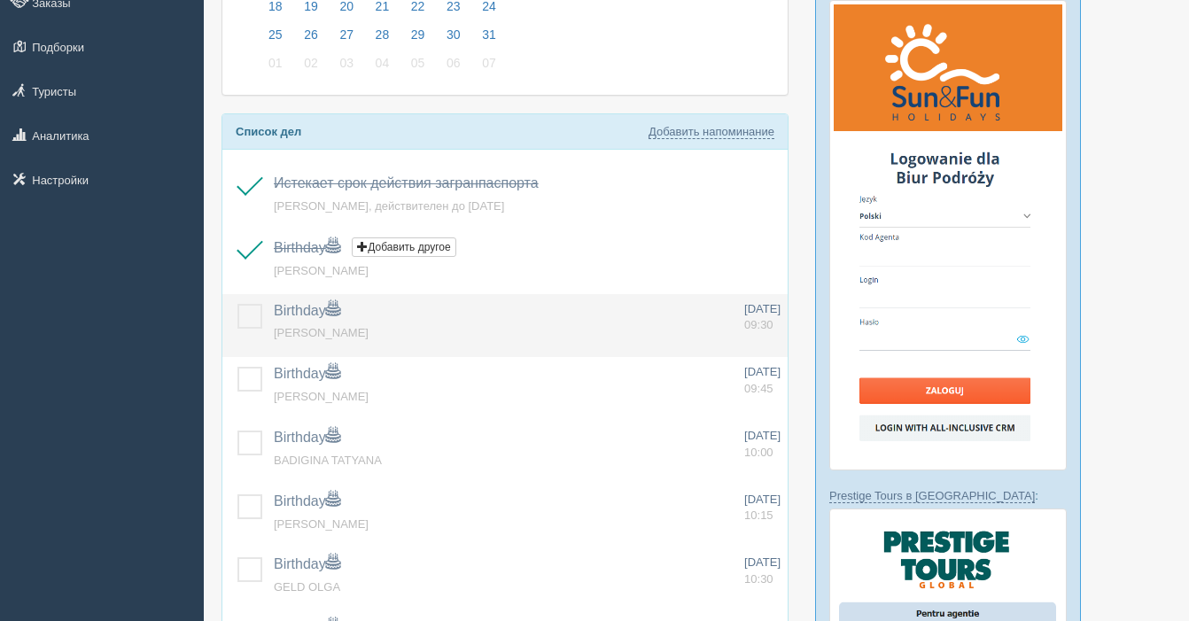
click at [237, 304] on label at bounding box center [237, 304] width 0 height 0
click at [0, 0] on input "checkbox" at bounding box center [0, 0] width 0 height 0
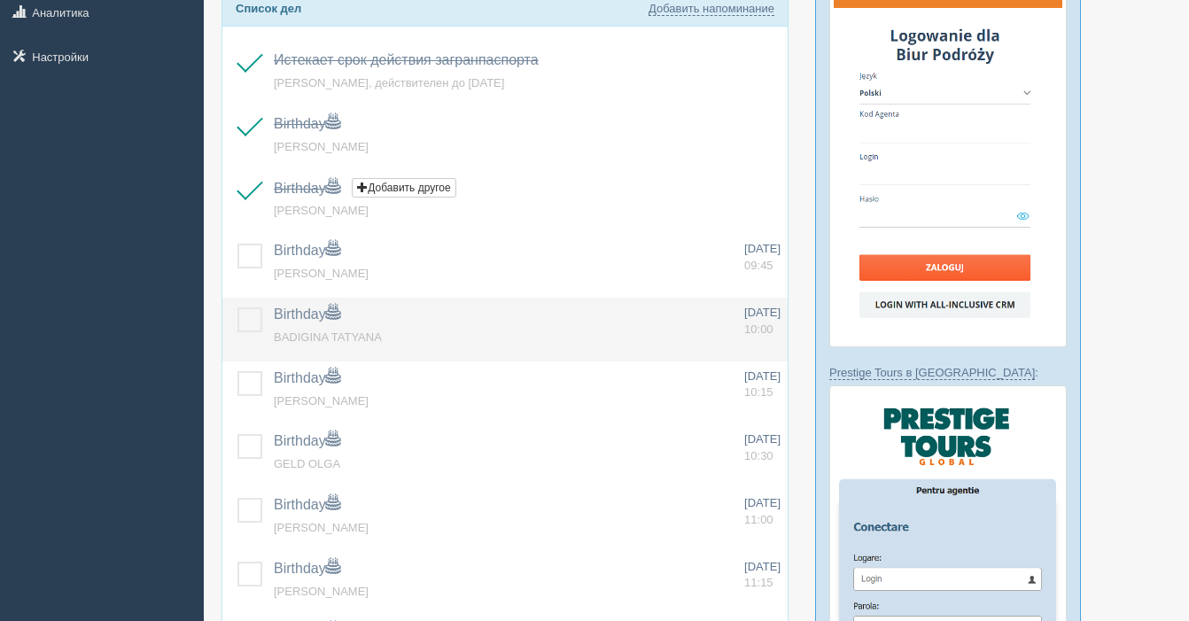
click at [237, 307] on label at bounding box center [237, 307] width 0 height 0
click at [0, 0] on input "checkbox" at bounding box center [0, 0] width 0 height 0
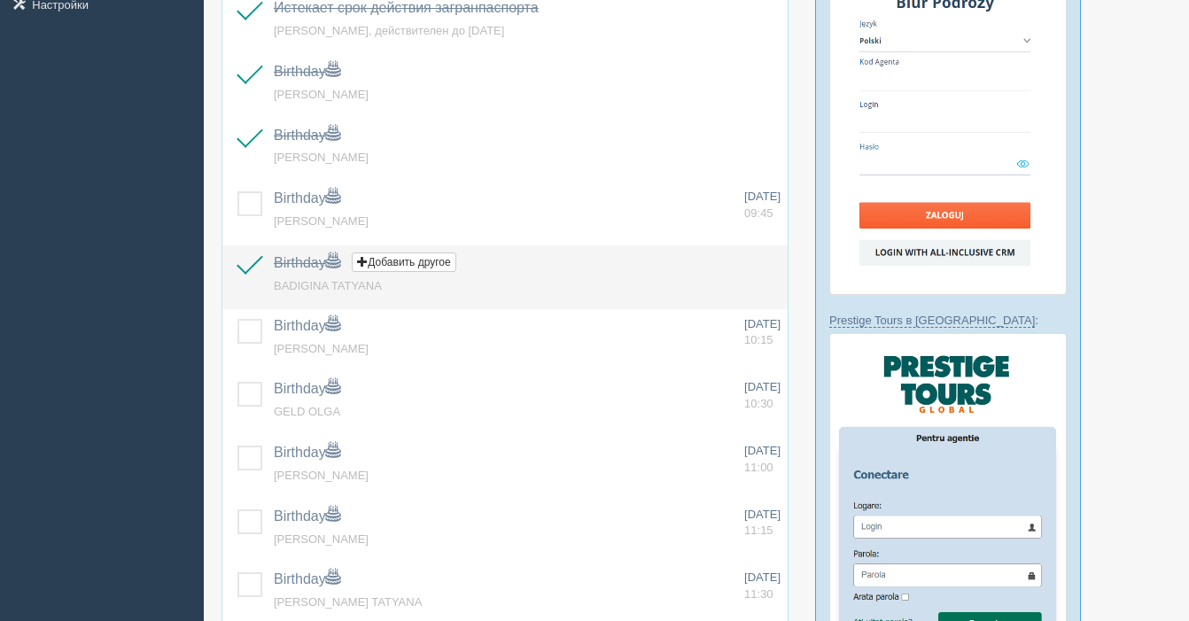
scroll to position [424, 0]
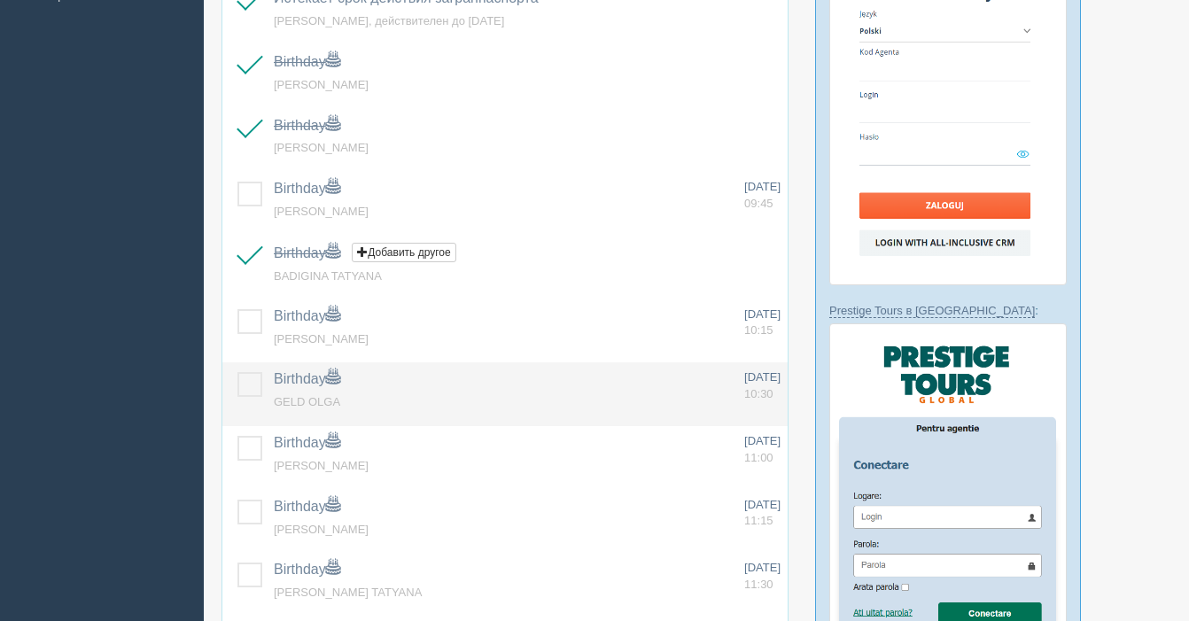
drag, startPoint x: 246, startPoint y: 324, endPoint x: 256, endPoint y: 372, distance: 48.8
click at [237, 309] on label at bounding box center [237, 309] width 0 height 0
click at [0, 0] on input "checkbox" at bounding box center [0, 0] width 0 height 0
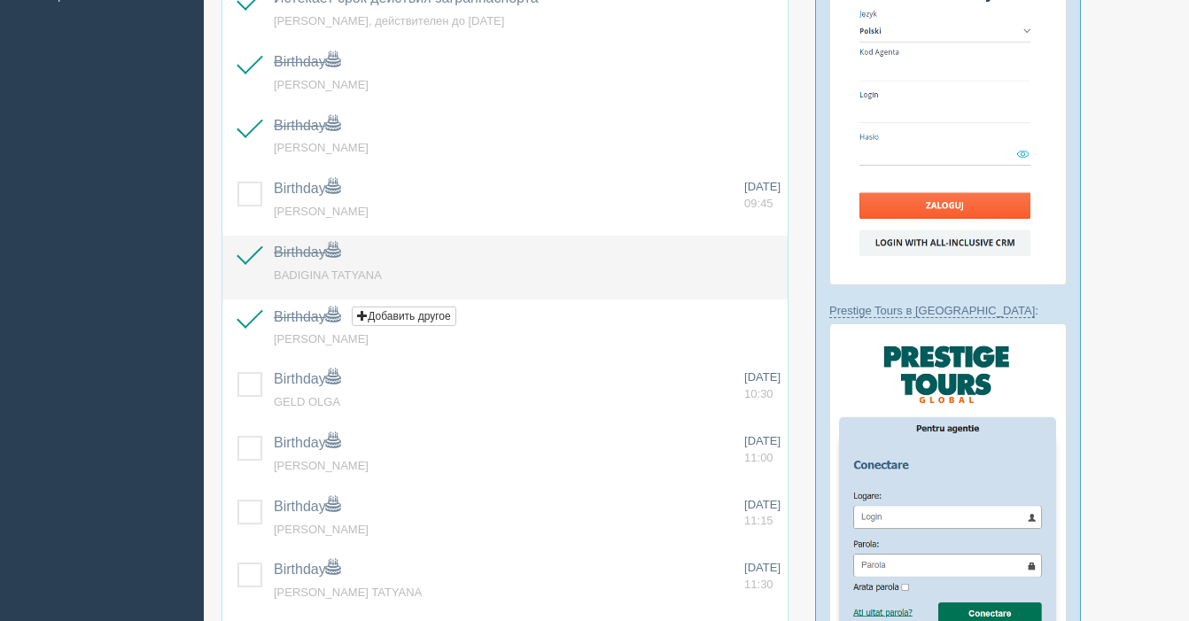
drag, startPoint x: 253, startPoint y: 379, endPoint x: 257, endPoint y: 270, distance: 109.0
click at [237, 372] on label at bounding box center [237, 372] width 0 height 0
click at [0, 0] on input "checkbox" at bounding box center [0, 0] width 0 height 0
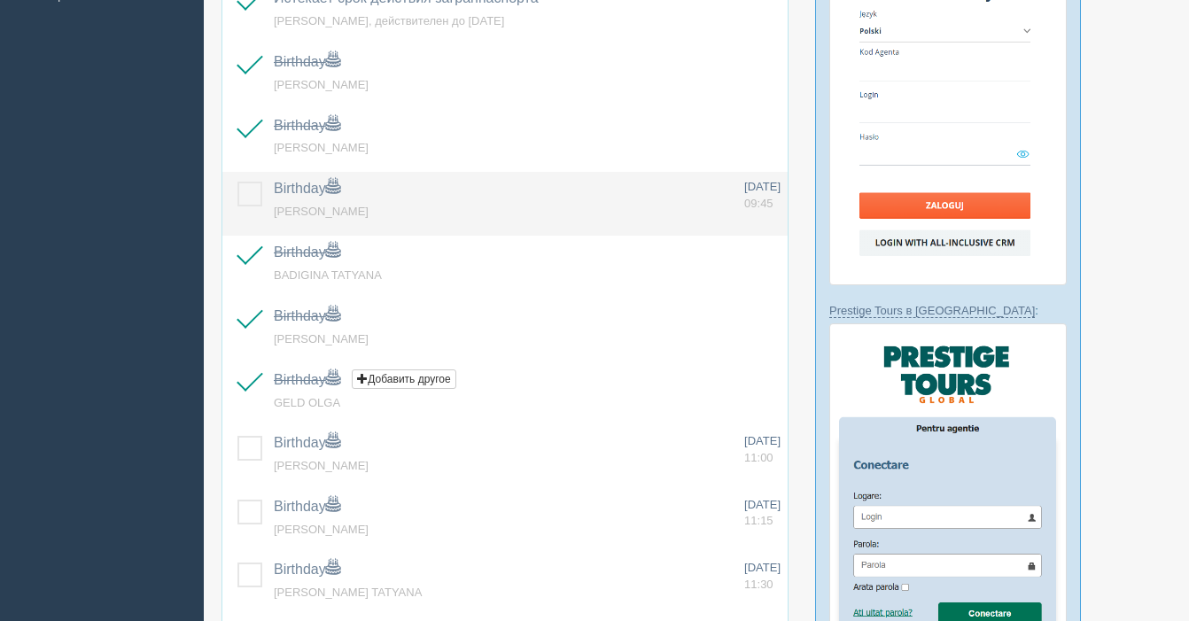
click at [237, 182] on label at bounding box center [237, 182] width 0 height 0
click at [0, 0] on input "checkbox" at bounding box center [0, 0] width 0 height 0
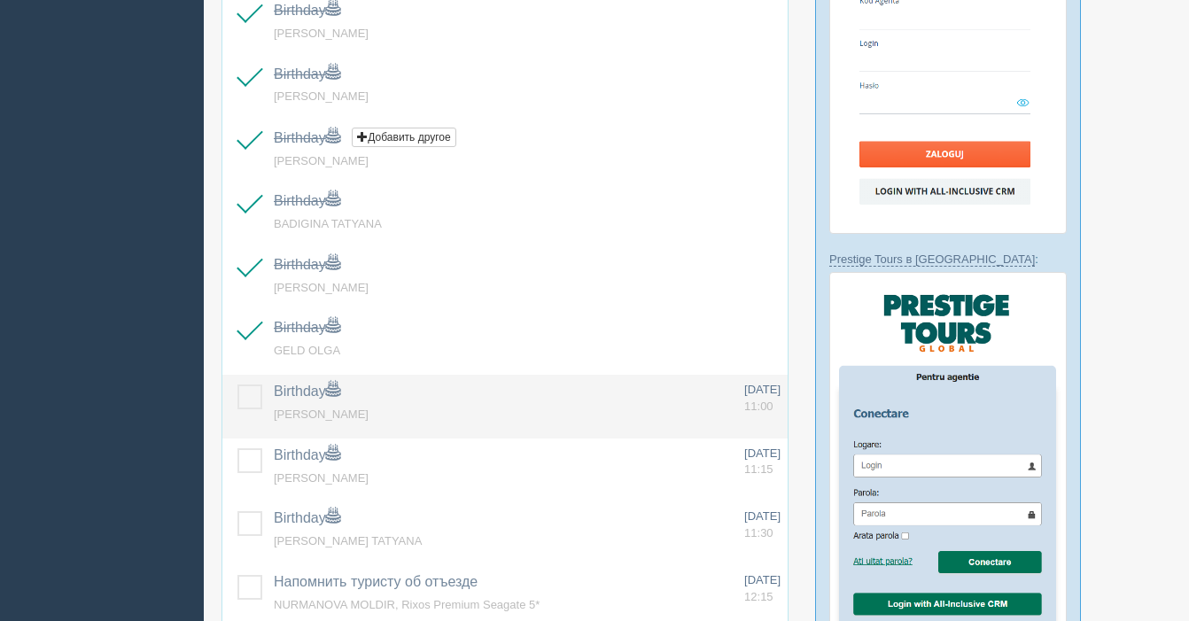
drag, startPoint x: 250, startPoint y: 394, endPoint x: 254, endPoint y: 405, distance: 11.5
click at [237, 384] on label at bounding box center [237, 384] width 0 height 0
click at [0, 0] on input "checkbox" at bounding box center [0, 0] width 0 height 0
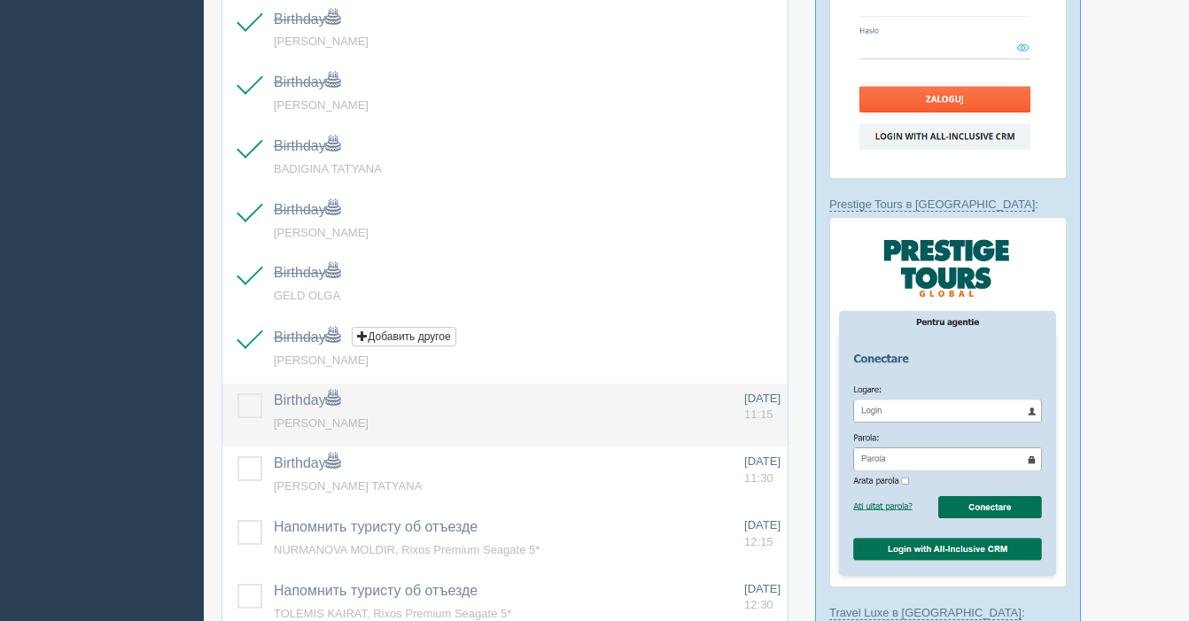
click at [237, 393] on label at bounding box center [237, 393] width 0 height 0
click at [0, 0] on input "checkbox" at bounding box center [0, 0] width 0 height 0
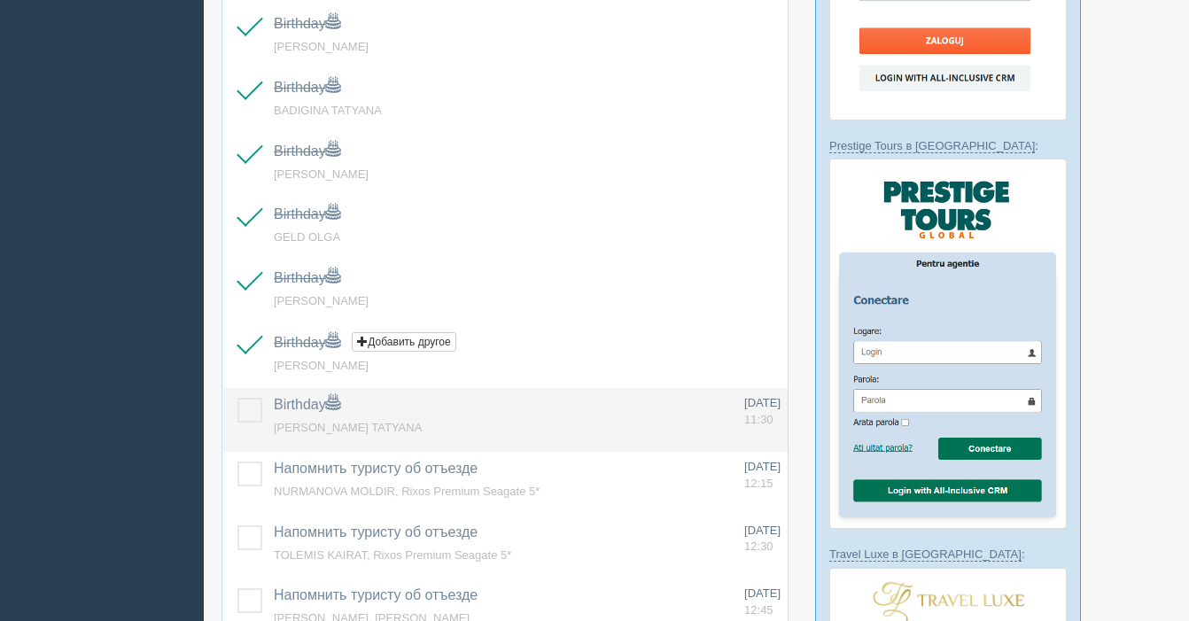
click at [237, 398] on label at bounding box center [237, 398] width 0 height 0
click at [0, 0] on input "checkbox" at bounding box center [0, 0] width 0 height 0
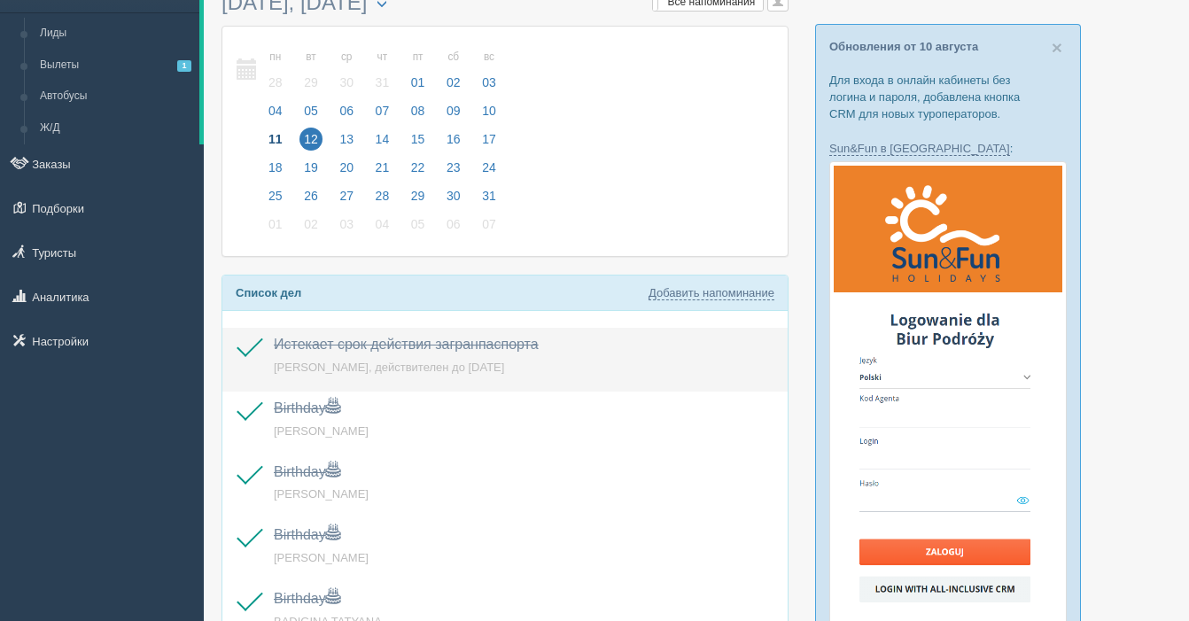
scroll to position [0, 0]
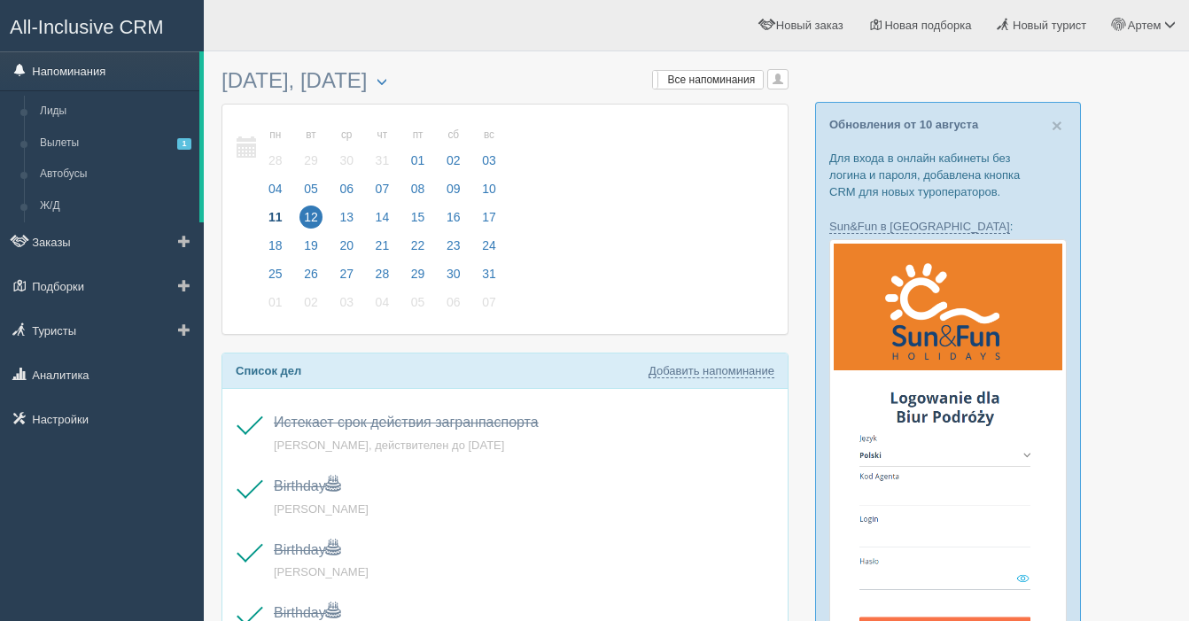
click at [76, 79] on link "Напоминания" at bounding box center [99, 70] width 199 height 39
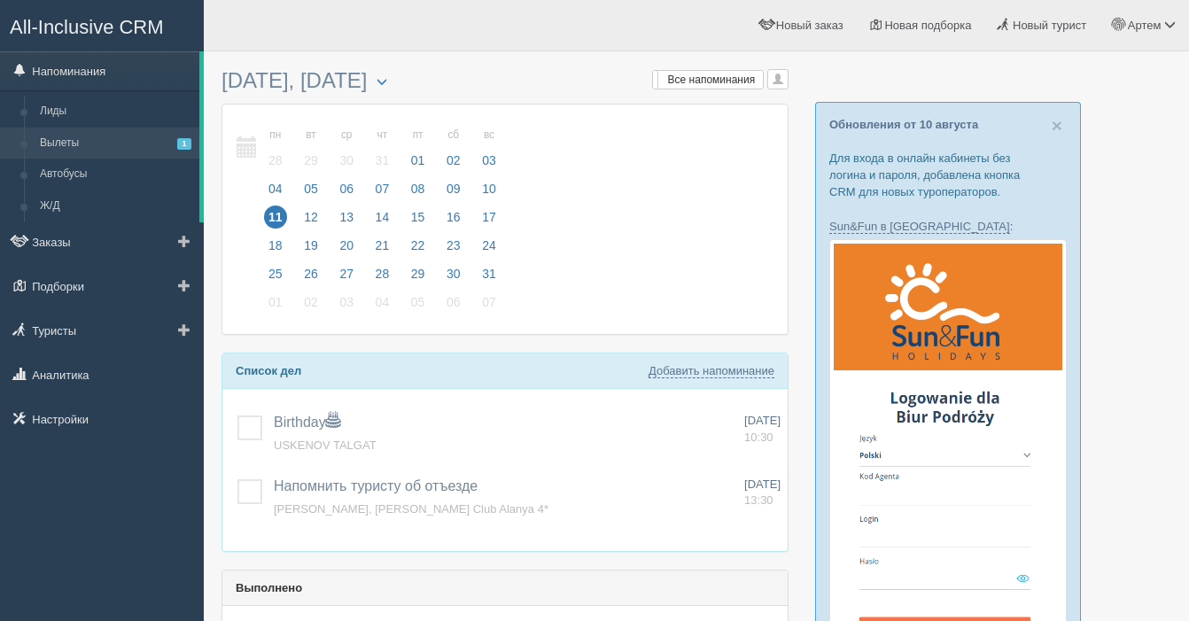
click at [77, 146] on link "Вылеты 1" at bounding box center [115, 144] width 167 height 32
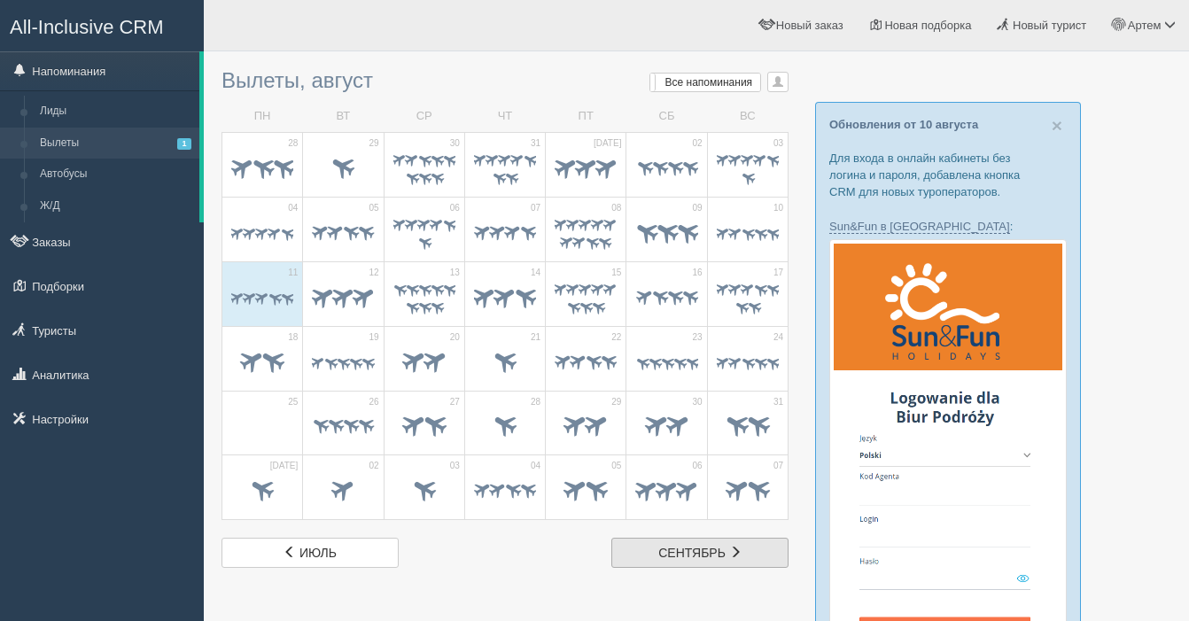
click at [695, 558] on span "сентябрь" at bounding box center [691, 553] width 67 height 14
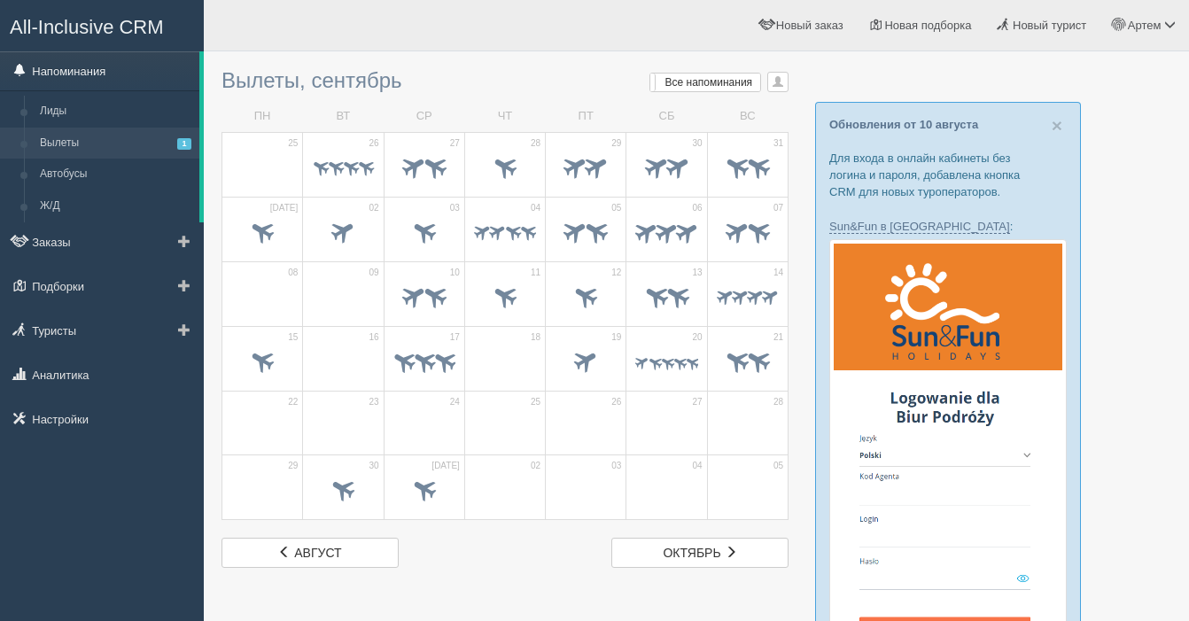
click at [50, 65] on link "Напоминания" at bounding box center [99, 70] width 199 height 39
